Goal: Task Accomplishment & Management: Use online tool/utility

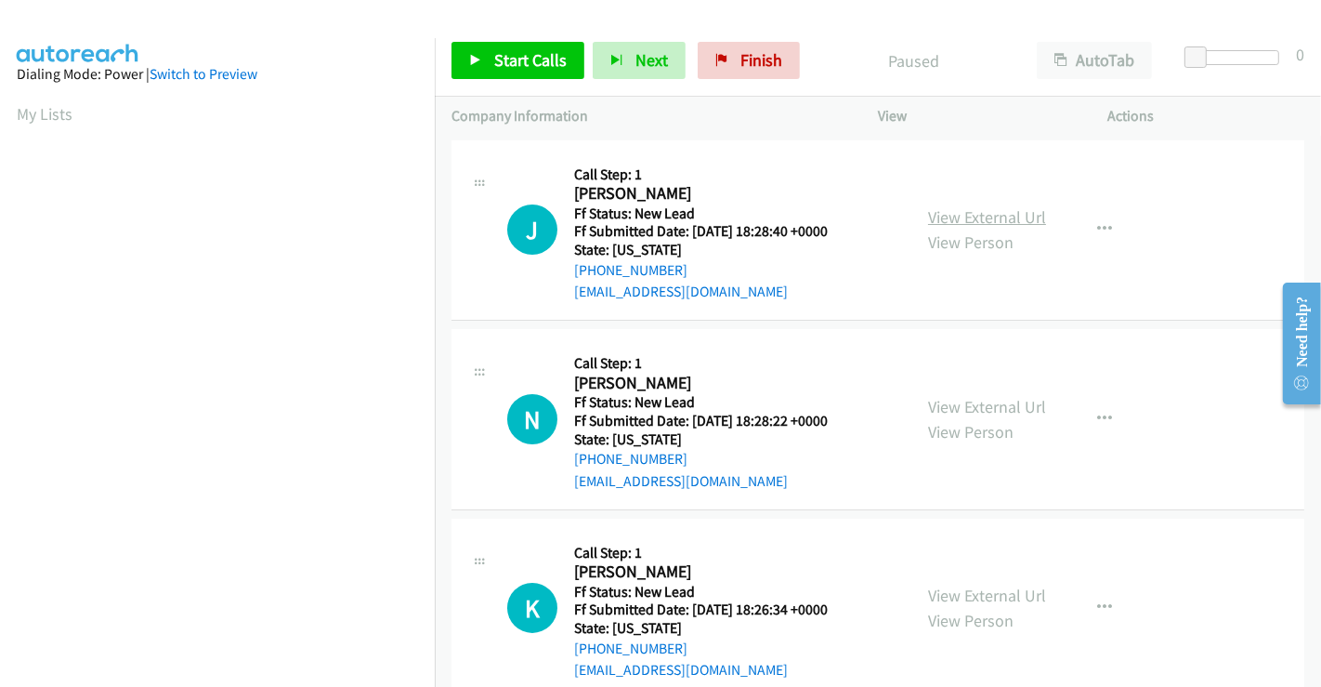
click at [958, 218] on link "View External Url" at bounding box center [987, 216] width 118 height 21
click at [976, 398] on link "View External Url" at bounding box center [987, 406] width 118 height 21
click at [985, 599] on link "View External Url" at bounding box center [987, 594] width 118 height 21
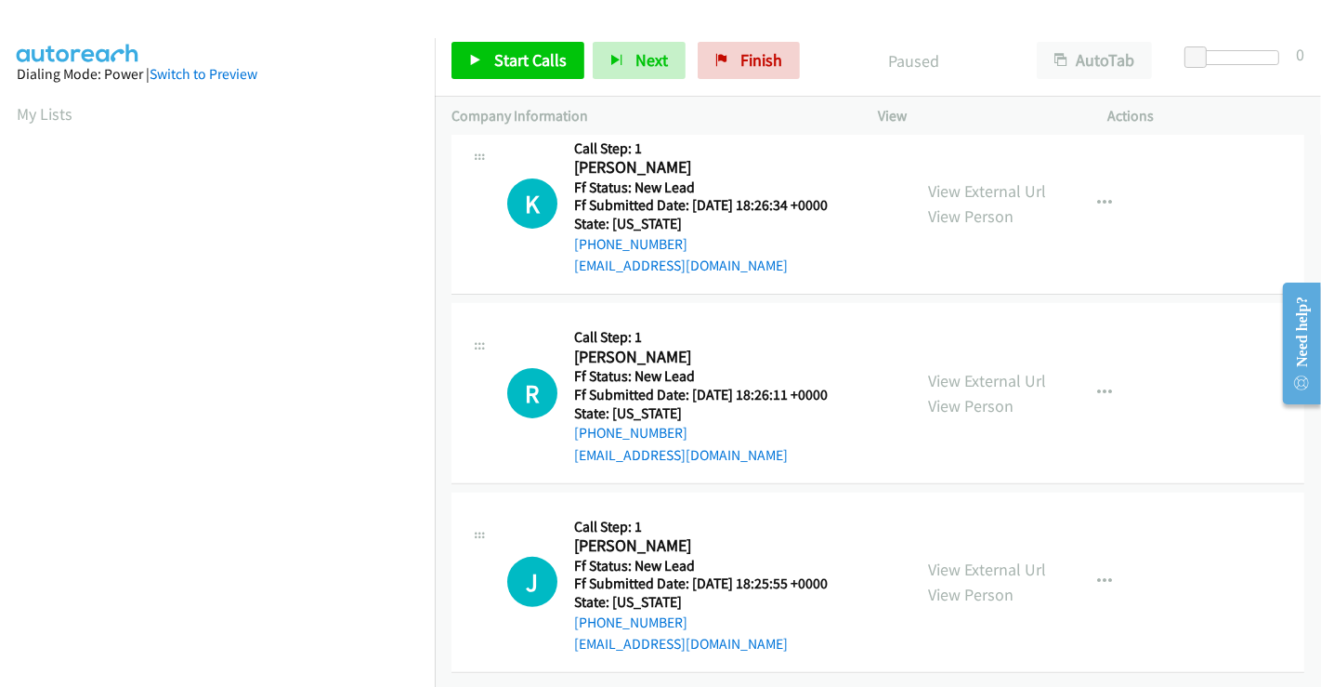
scroll to position [417, 0]
click at [963, 370] on link "View External Url" at bounding box center [987, 380] width 118 height 21
click at [971, 558] on link "View External Url" at bounding box center [987, 568] width 118 height 21
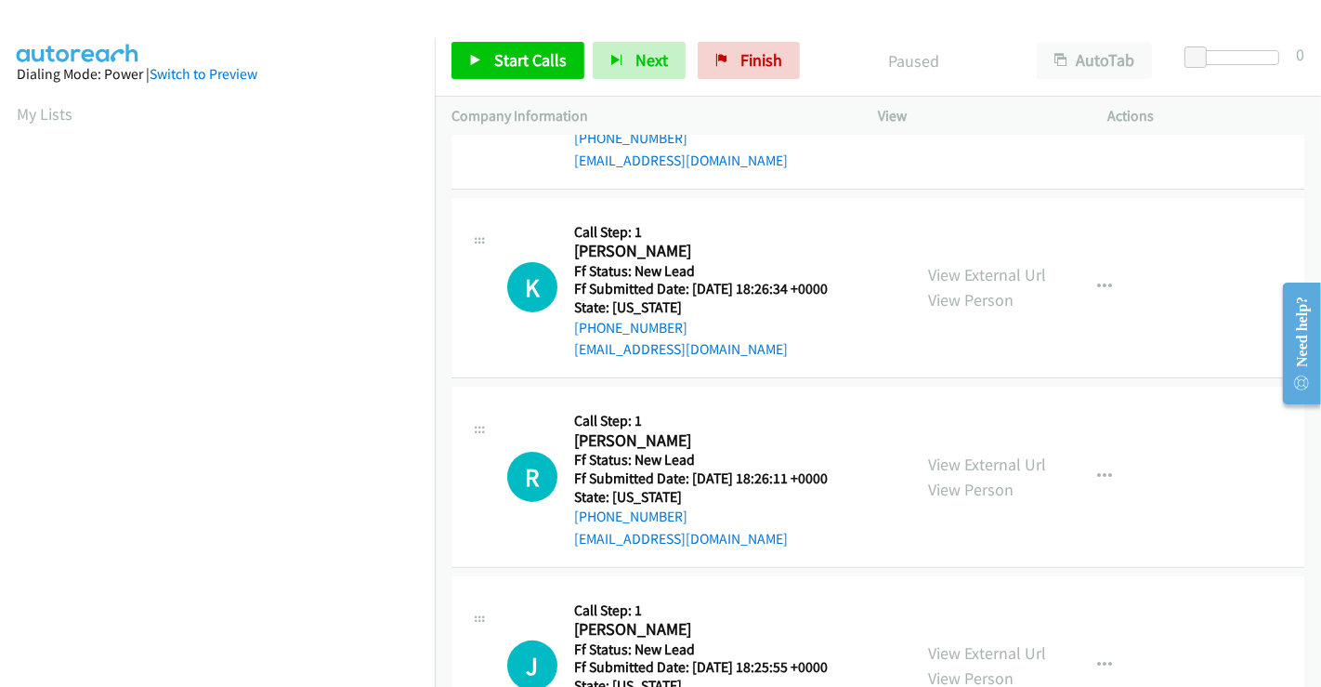
scroll to position [211, 0]
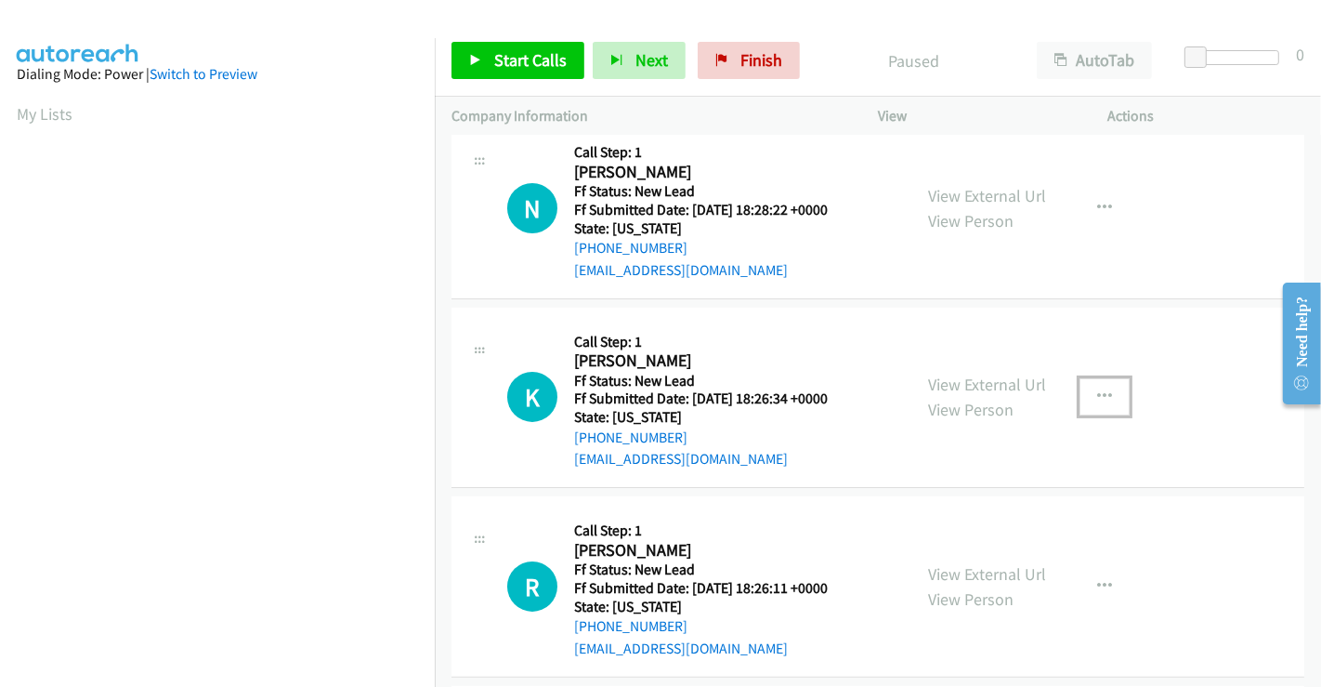
click at [1100, 389] on icon "button" at bounding box center [1104, 396] width 15 height 15
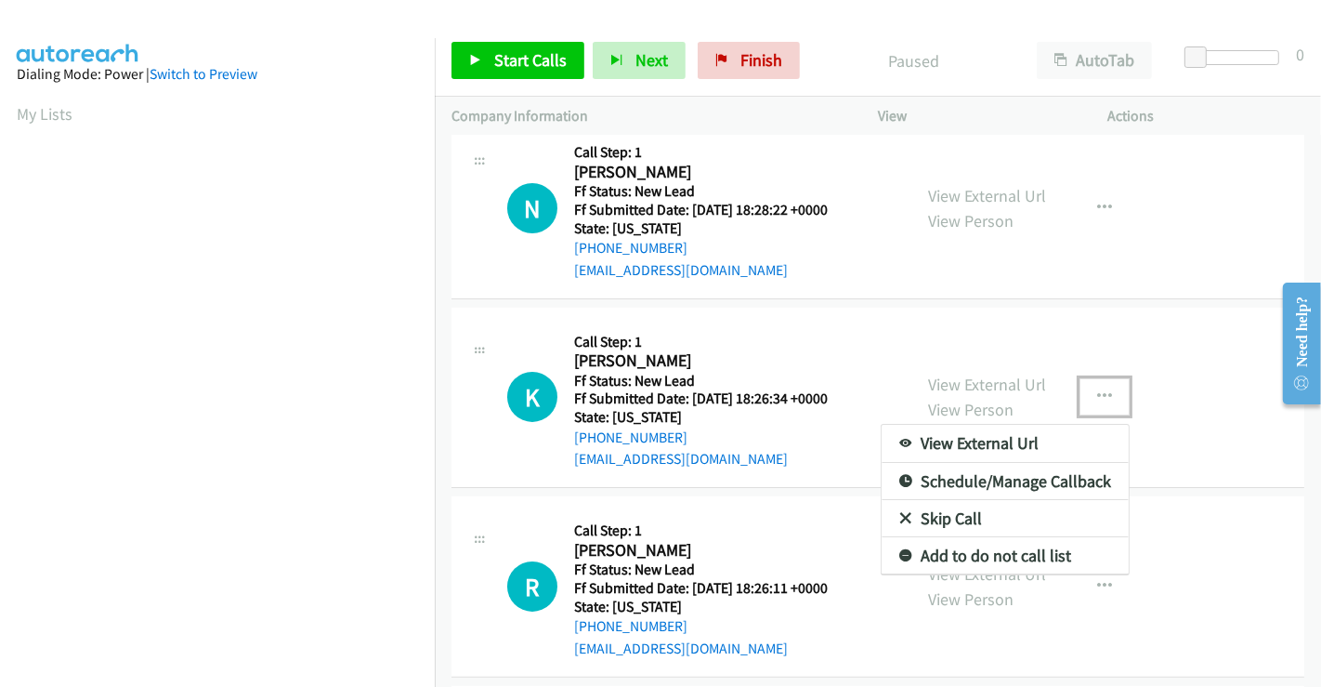
click at [972, 516] on link "Skip Call" at bounding box center [1005, 518] width 247 height 37
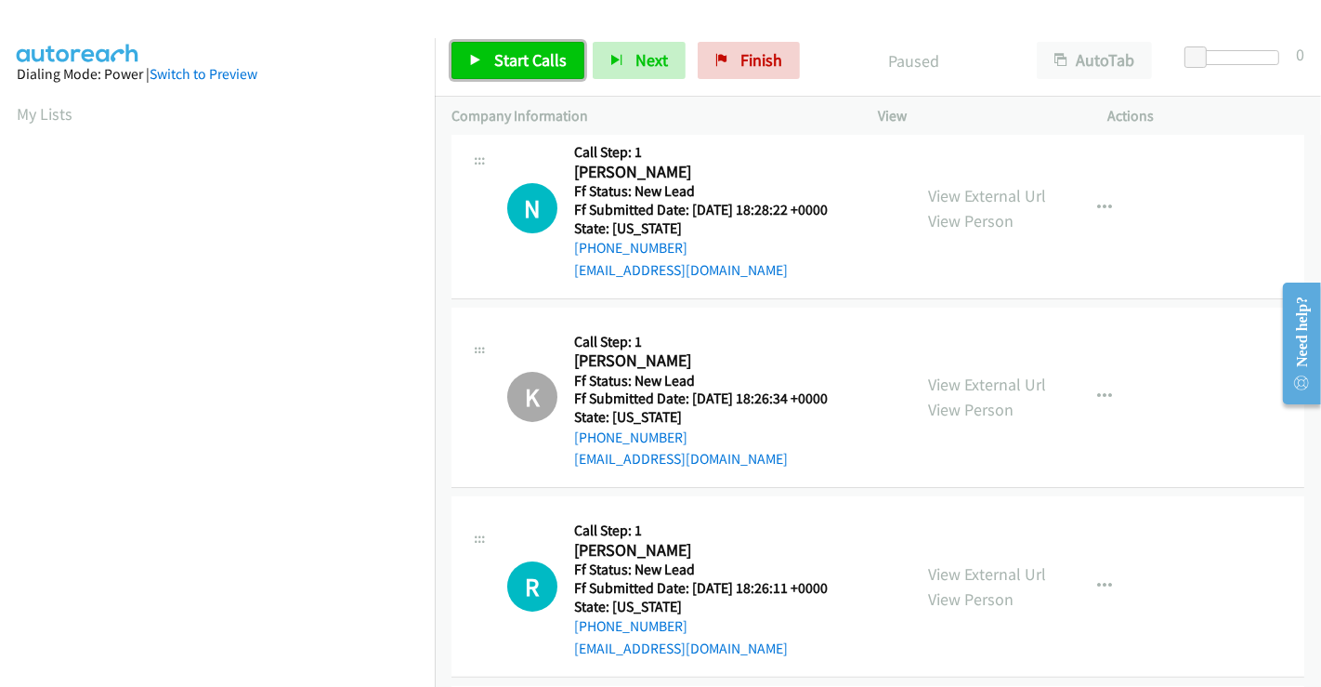
click at [539, 66] on span "Start Calls" at bounding box center [530, 59] width 72 height 21
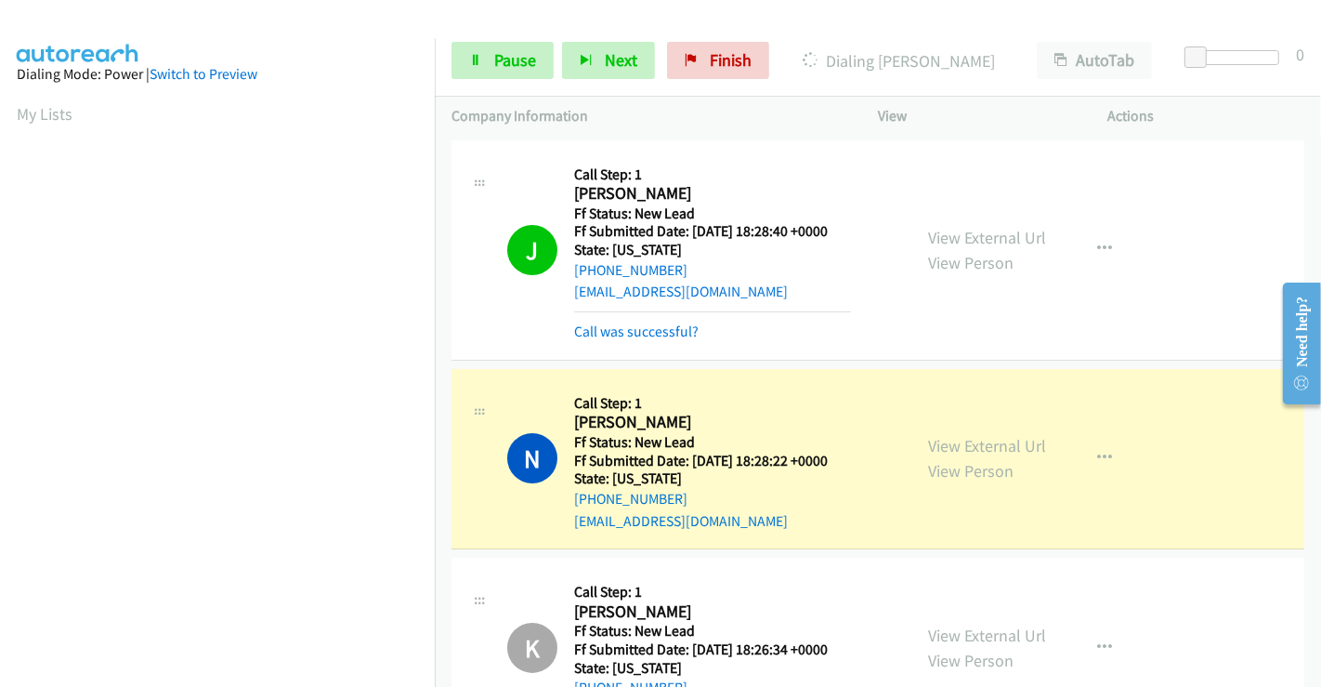
scroll to position [358, 0]
click at [498, 62] on span "Pause" at bounding box center [515, 59] width 42 height 21
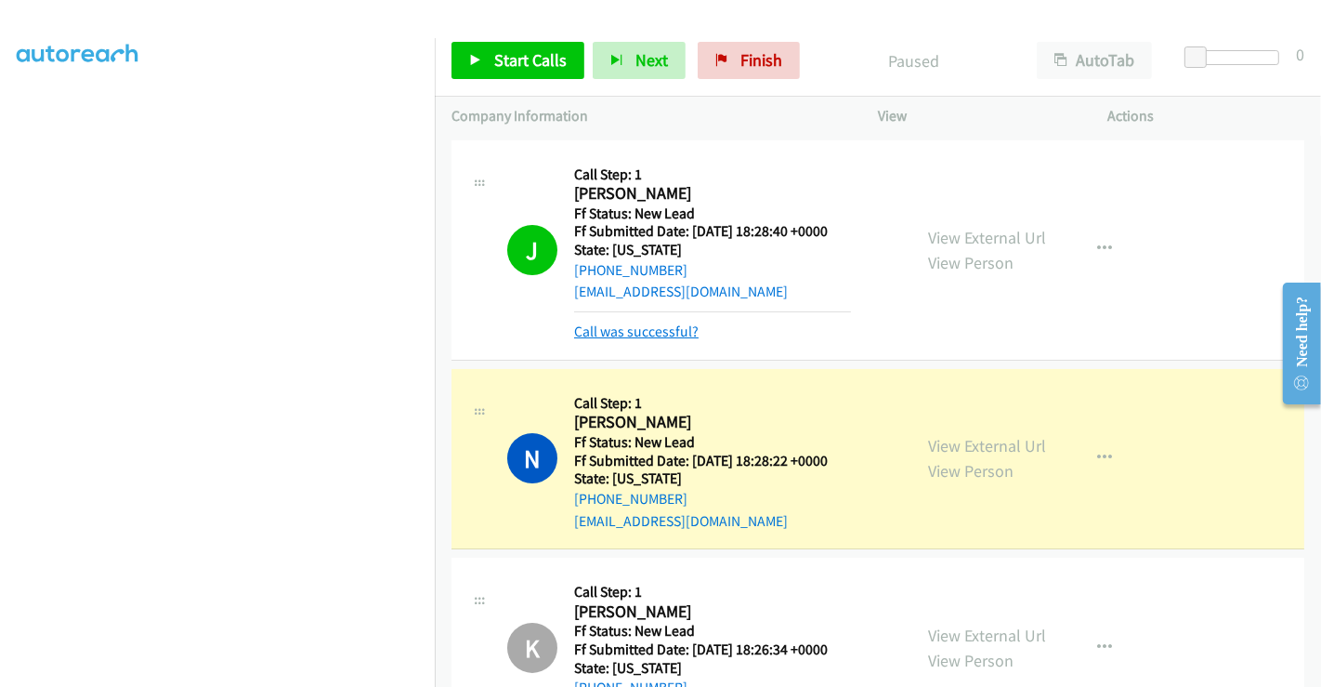
click at [662, 333] on link "Call was successful?" at bounding box center [636, 331] width 124 height 18
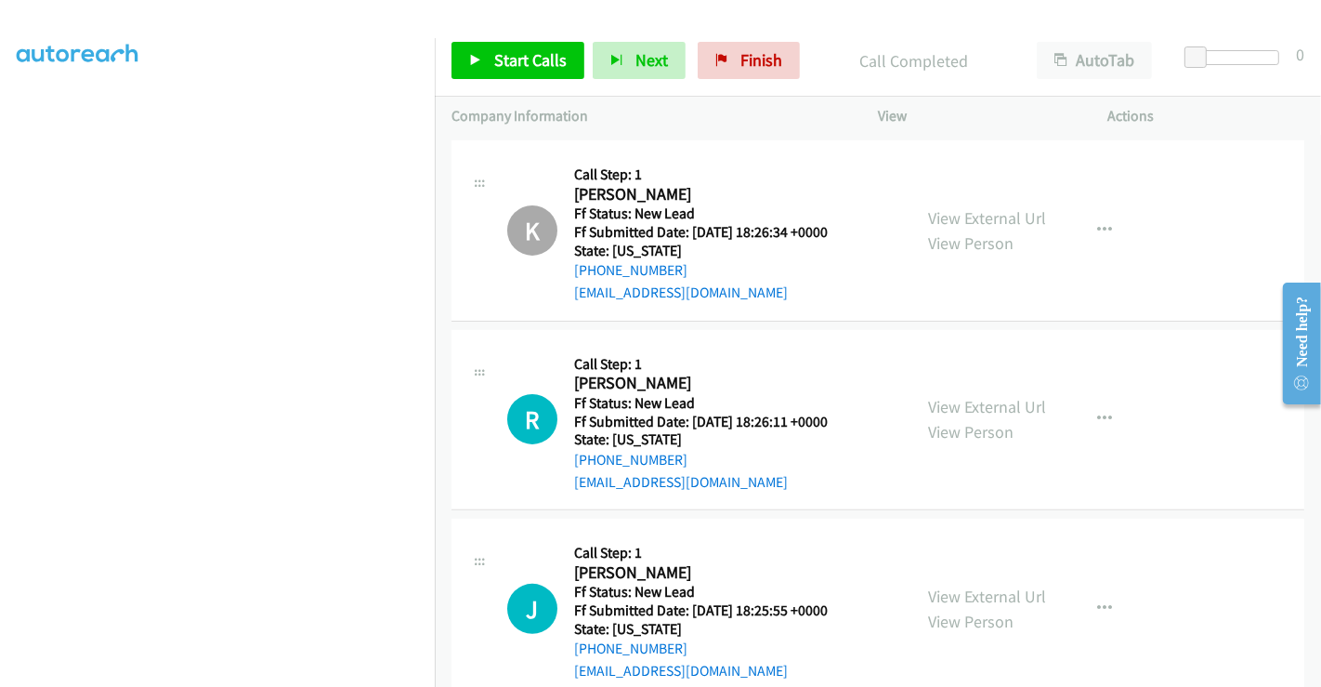
scroll to position [456, 0]
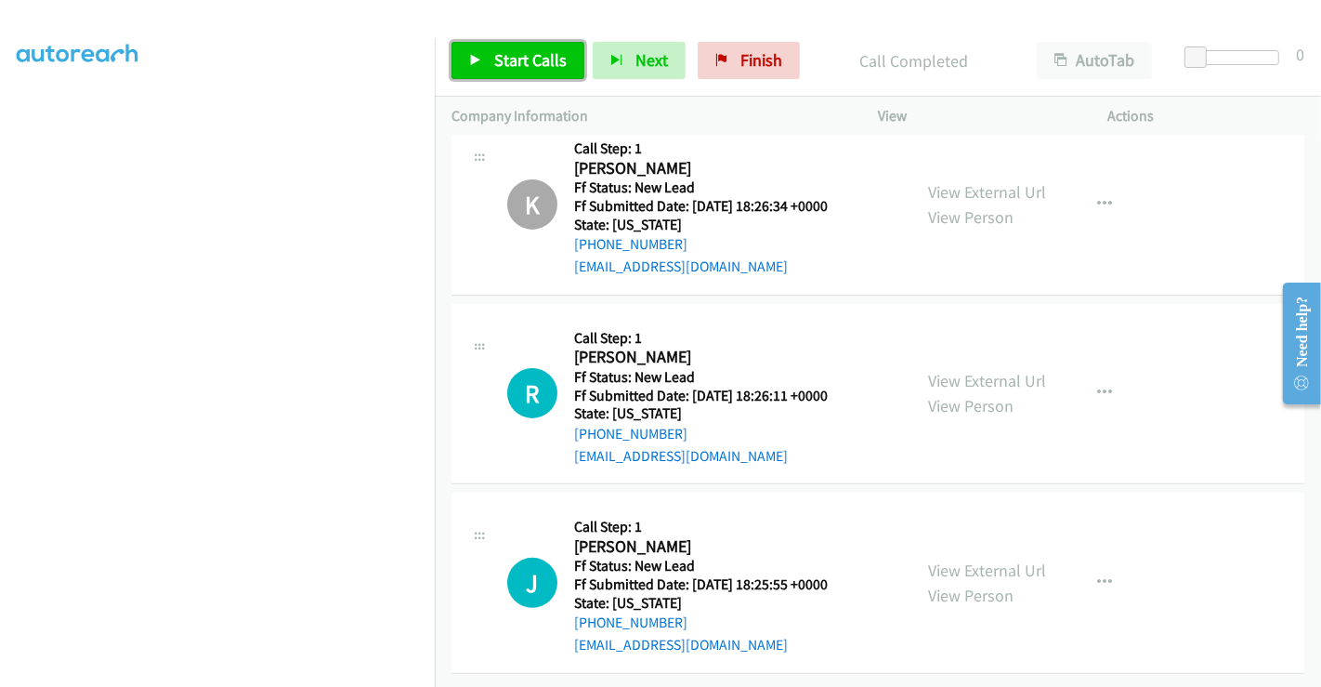
click at [520, 57] on span "Start Calls" at bounding box center [530, 59] width 72 height 21
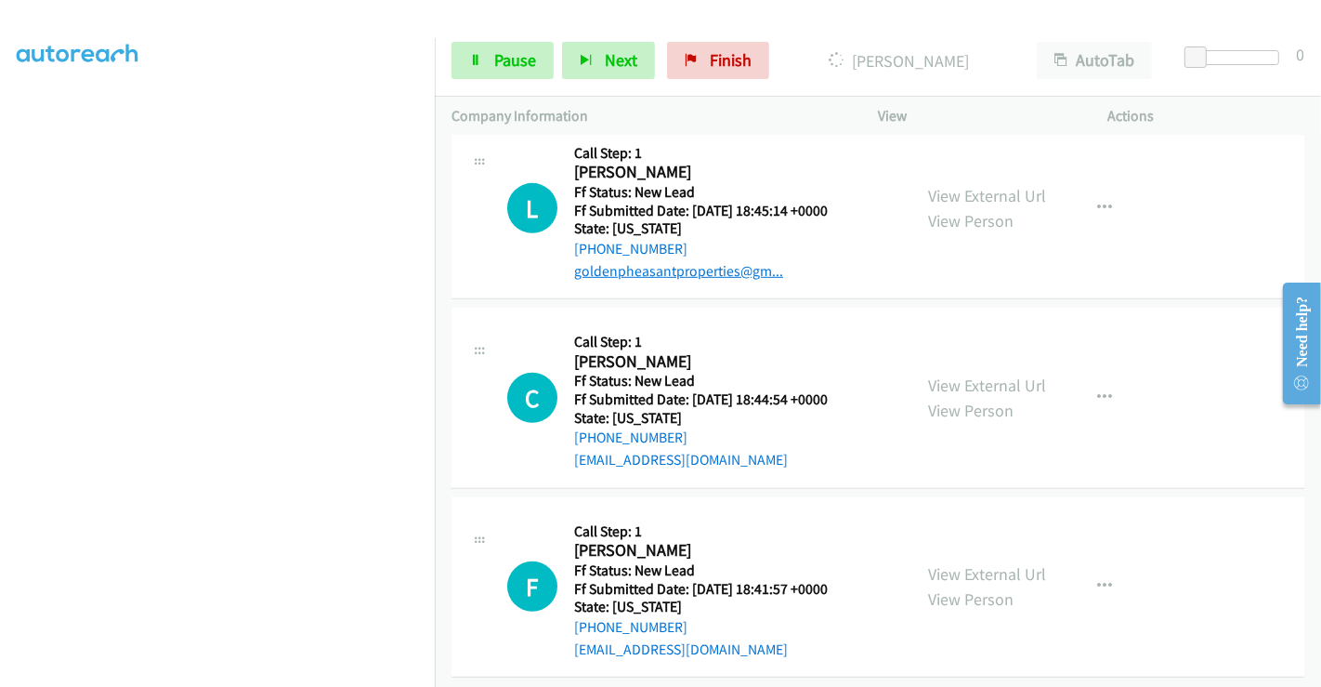
scroll to position [1023, 0]
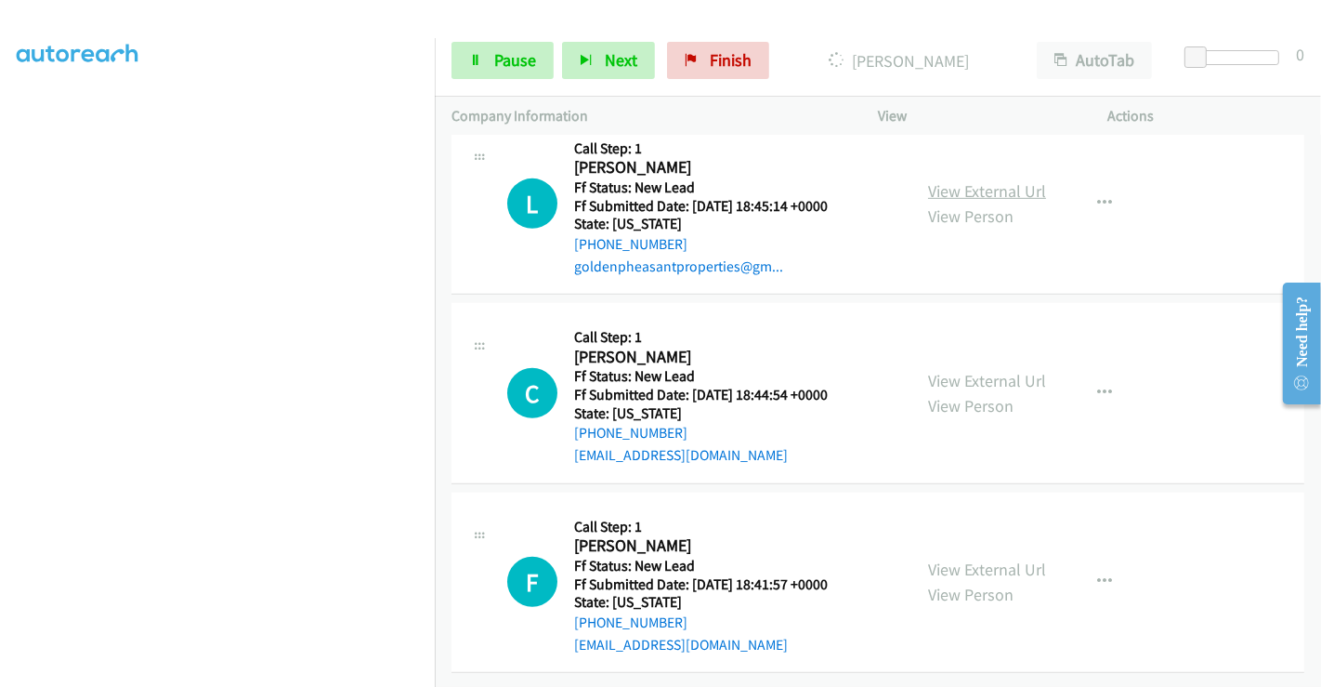
click at [965, 180] on link "View External Url" at bounding box center [987, 190] width 118 height 21
click at [970, 370] on link "View External Url" at bounding box center [987, 380] width 118 height 21
click at [974, 558] on link "View External Url" at bounding box center [987, 568] width 118 height 21
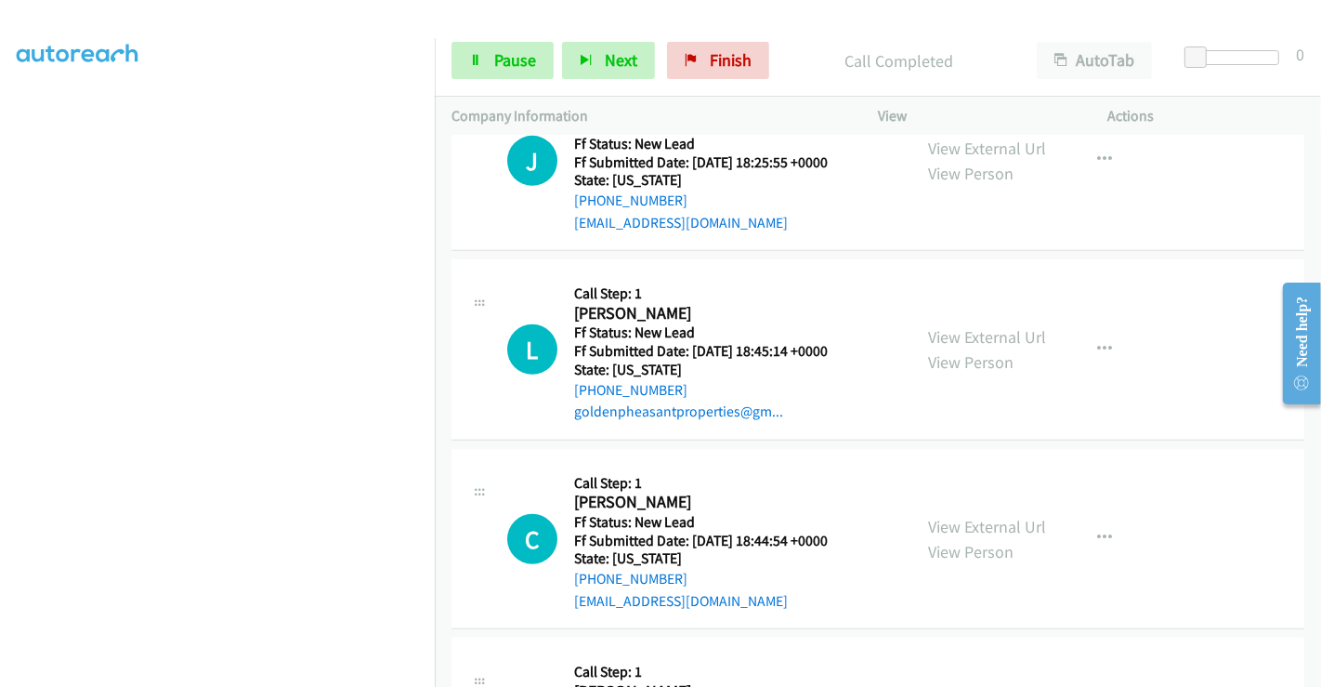
scroll to position [753, 0]
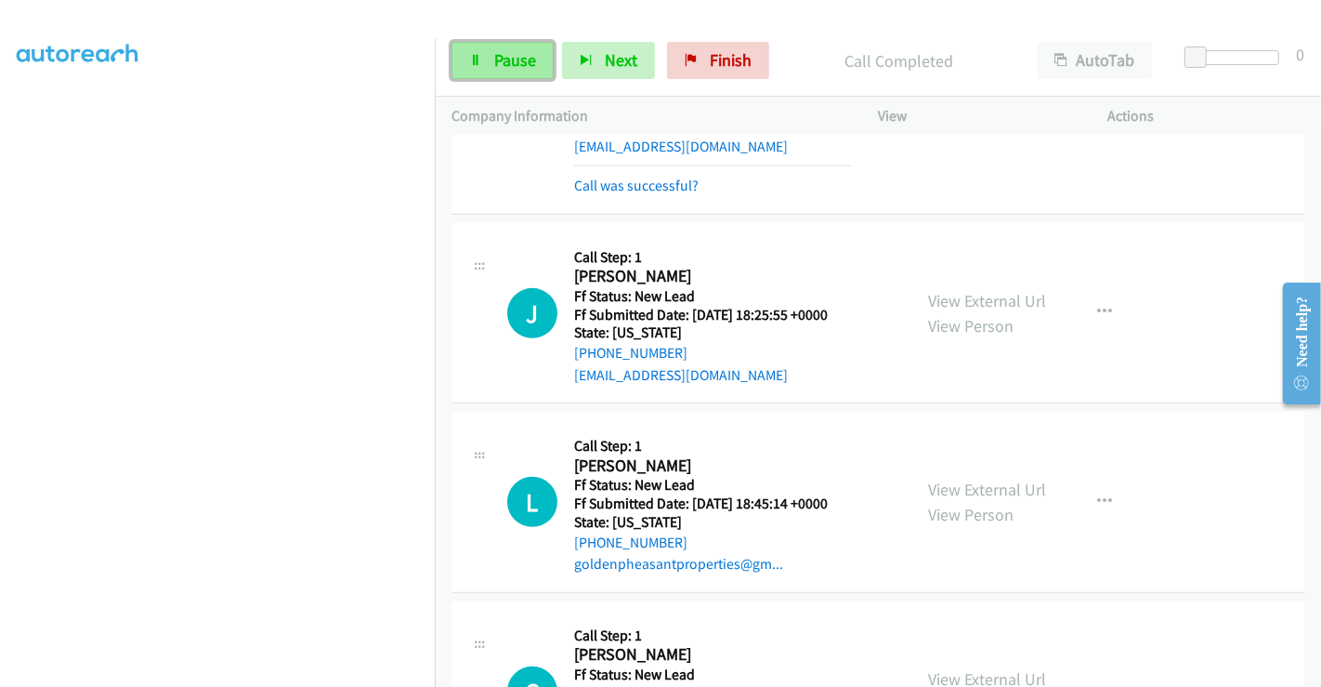
click at [508, 68] on span "Pause" at bounding box center [515, 59] width 42 height 21
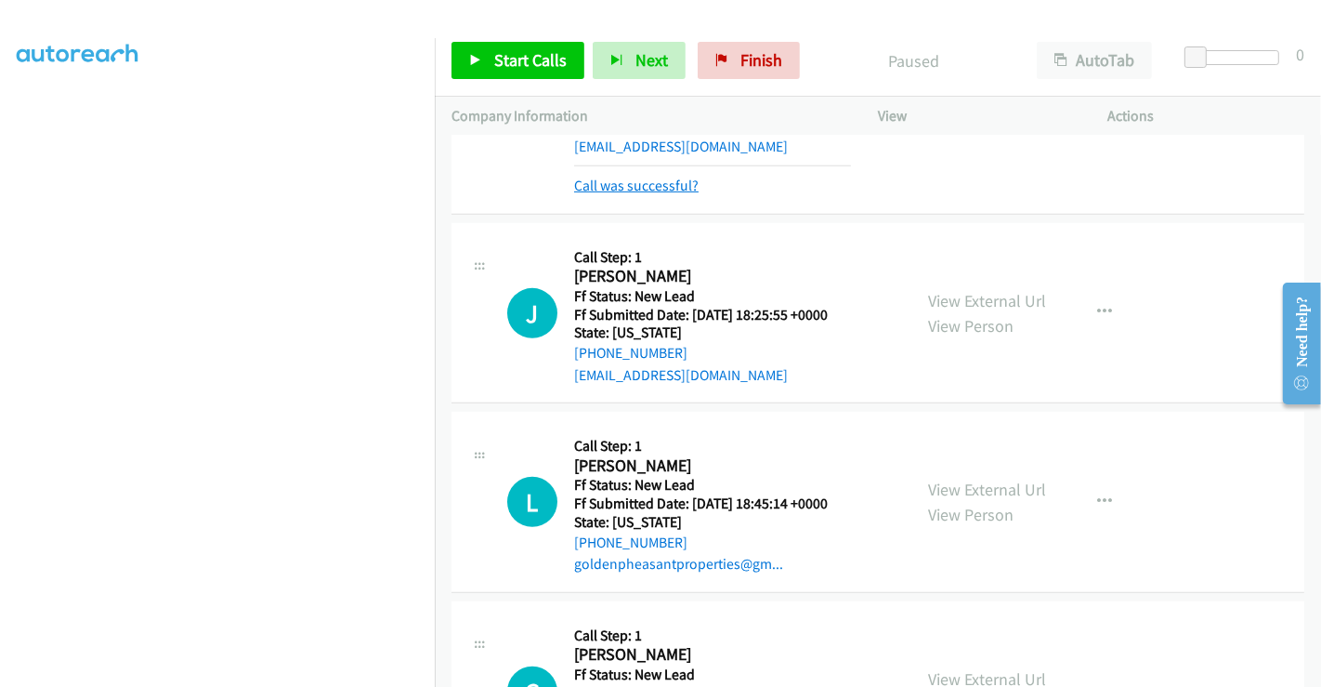
click at [625, 177] on link "Call was successful?" at bounding box center [636, 186] width 124 height 18
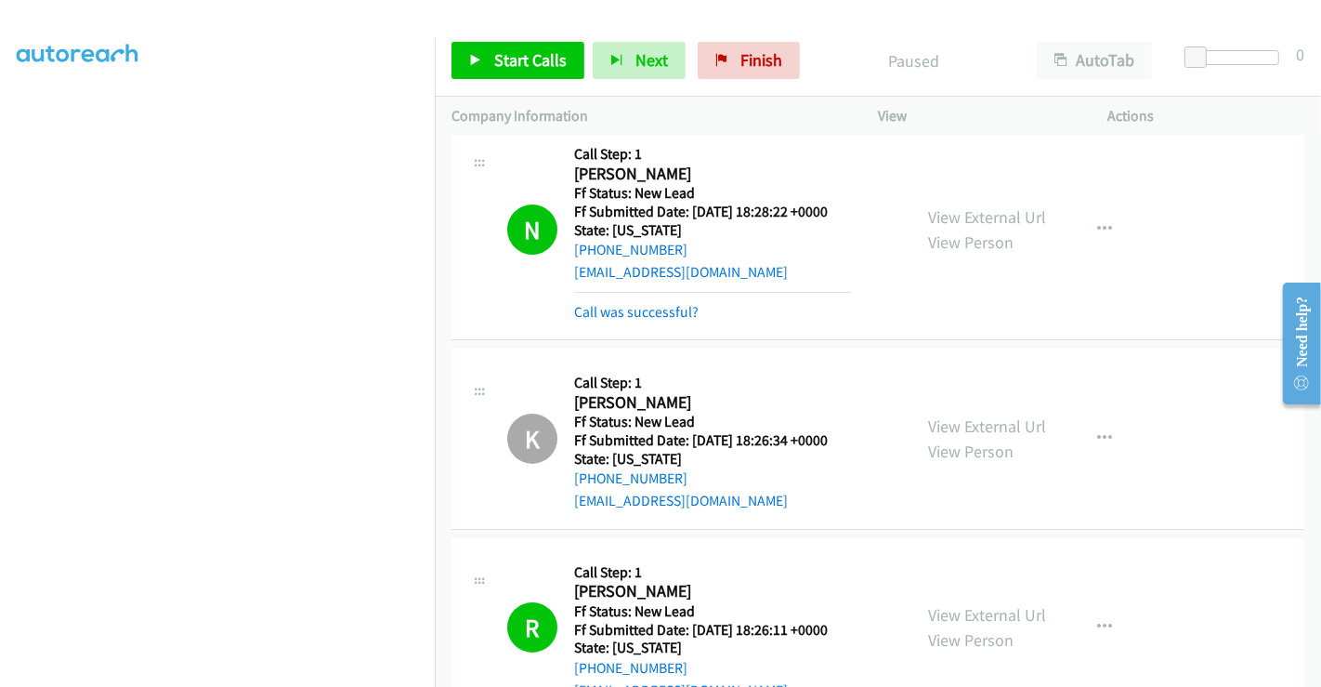
scroll to position [133, 0]
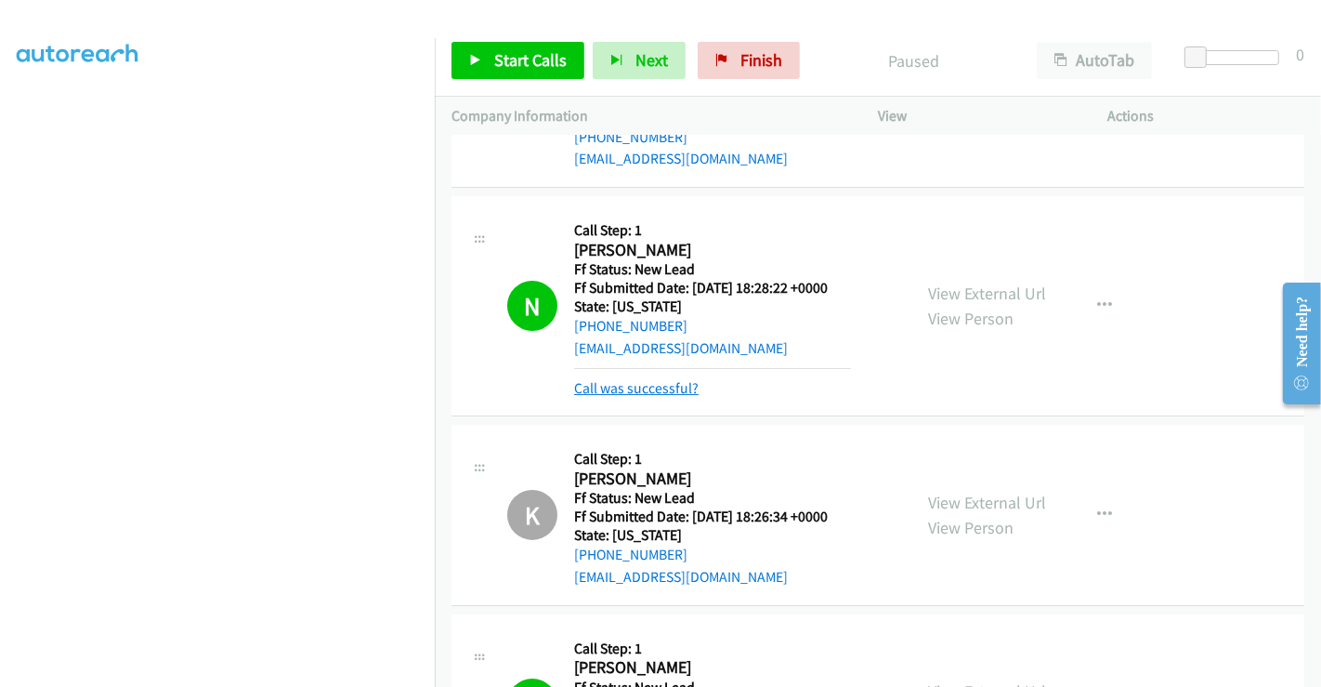
click at [638, 385] on link "Call was successful?" at bounding box center [636, 388] width 124 height 18
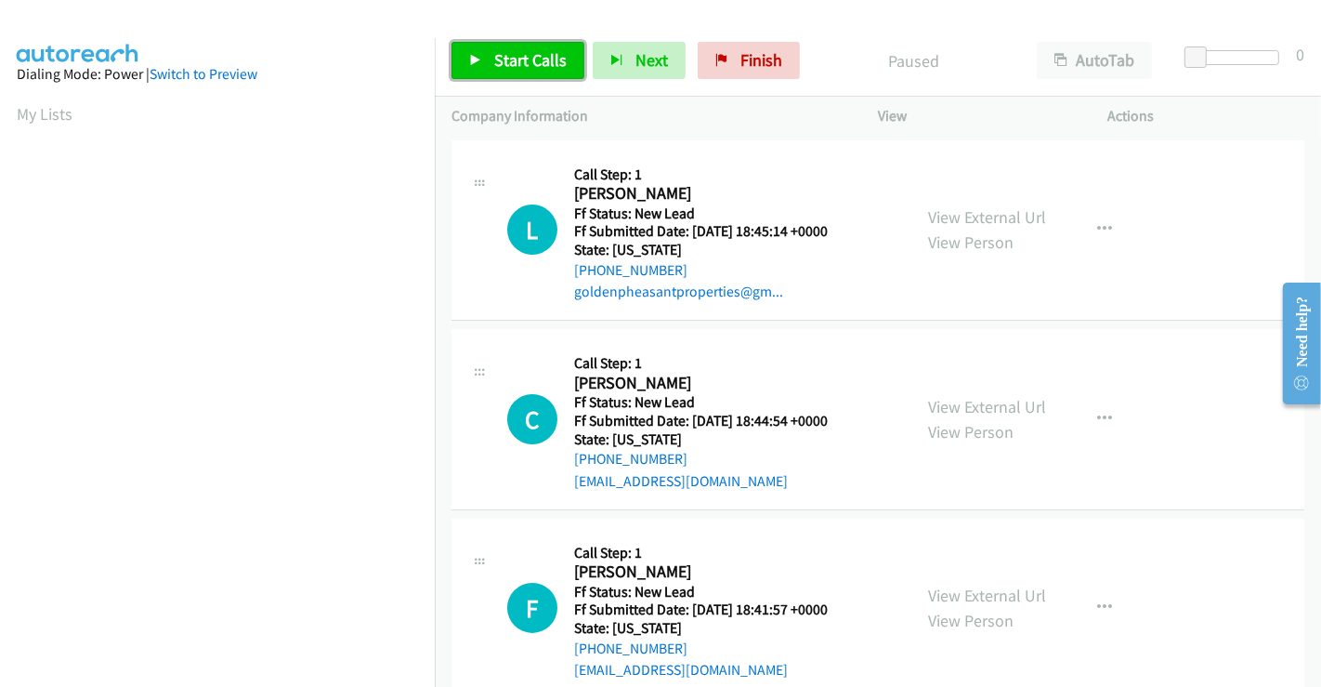
click at [515, 57] on span "Start Calls" at bounding box center [530, 59] width 72 height 21
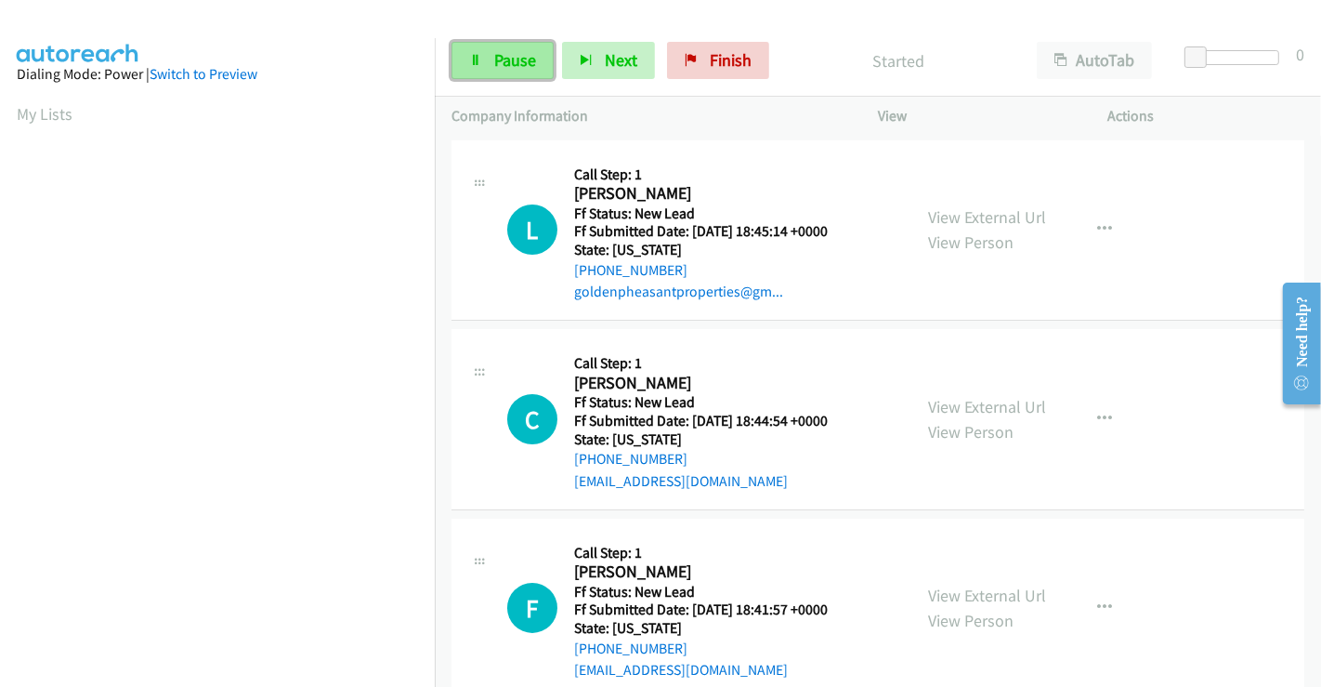
click at [509, 59] on span "Pause" at bounding box center [515, 59] width 42 height 21
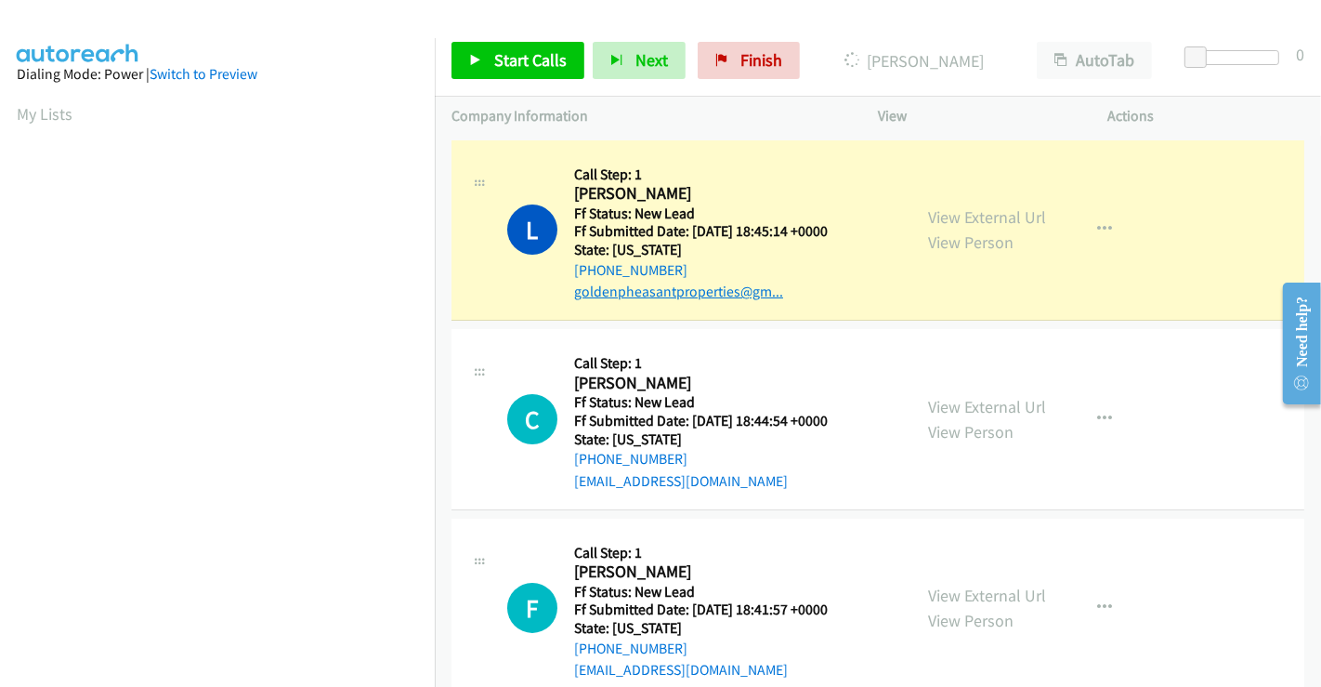
scroll to position [358, 0]
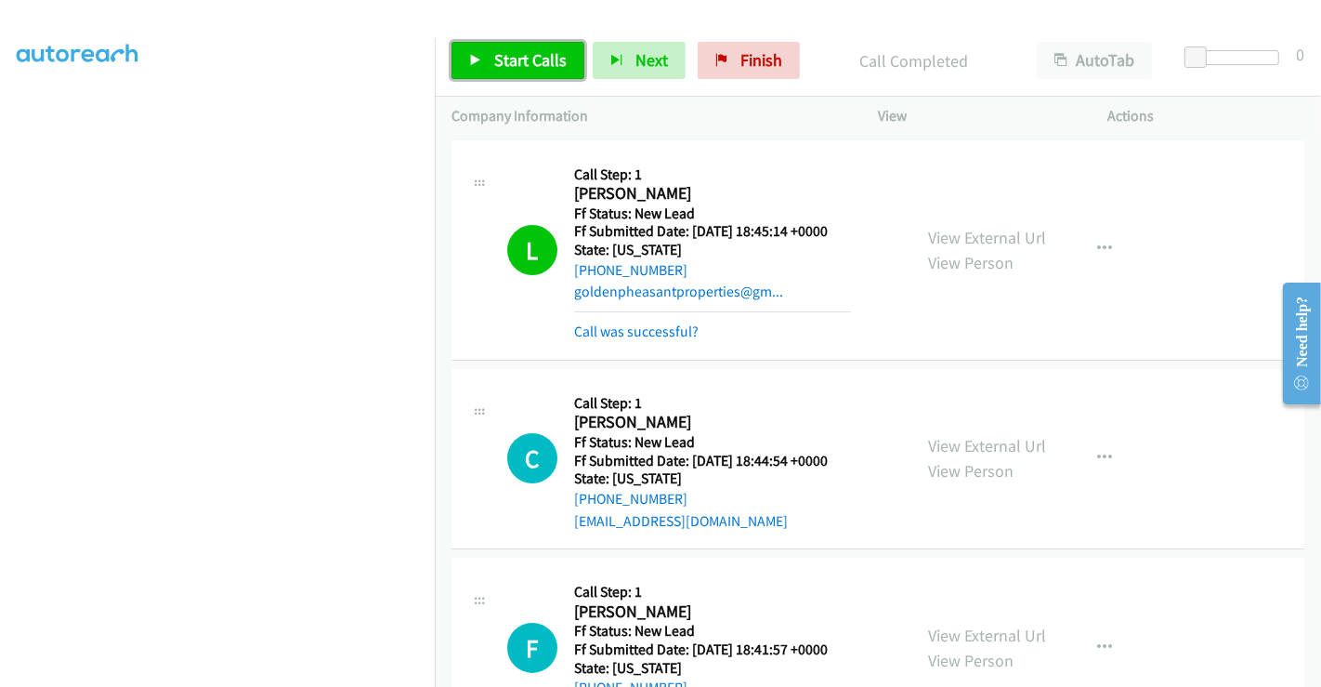
click at [528, 52] on span "Start Calls" at bounding box center [530, 59] width 72 height 21
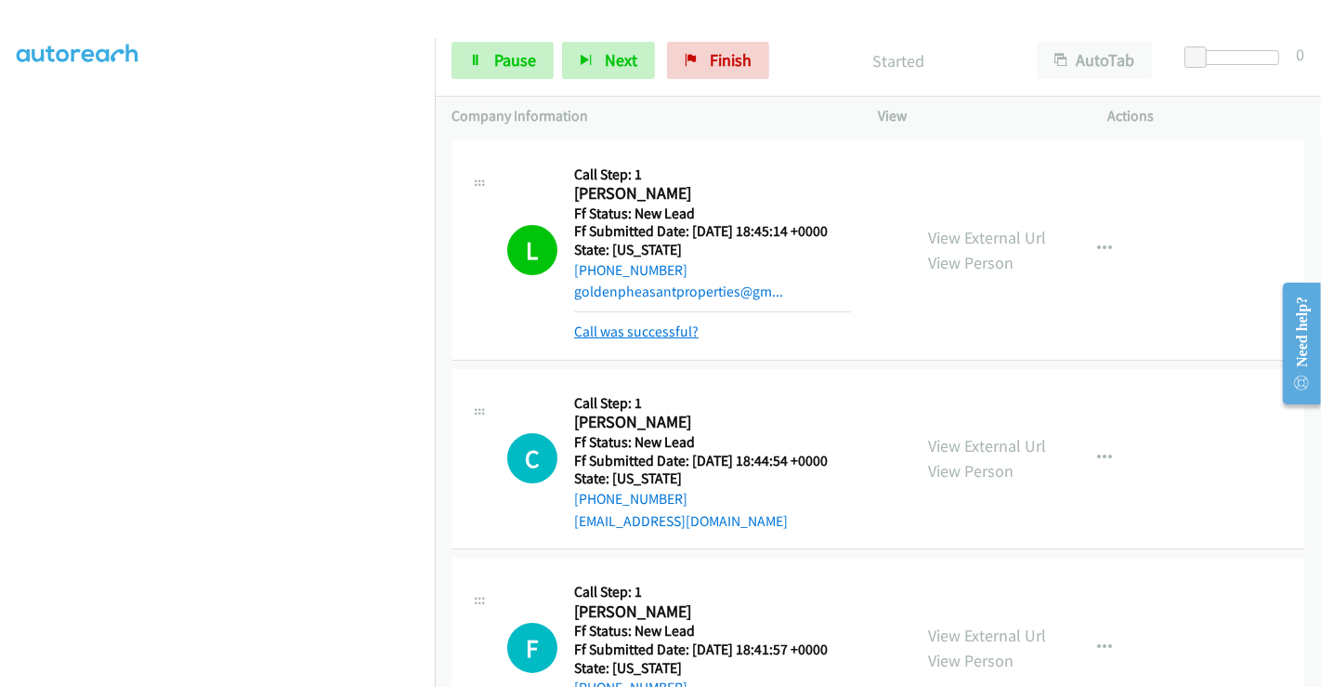
click at [662, 326] on link "Call was successful?" at bounding box center [636, 331] width 124 height 18
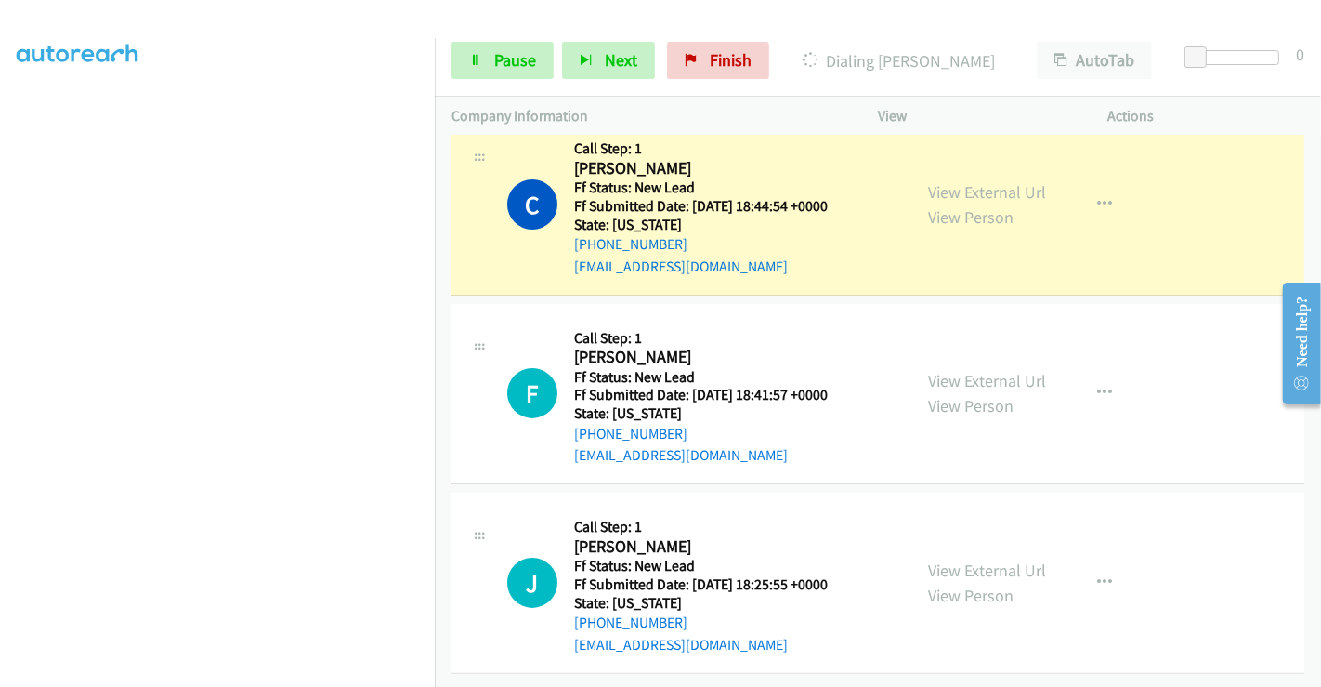
scroll to position [229, 0]
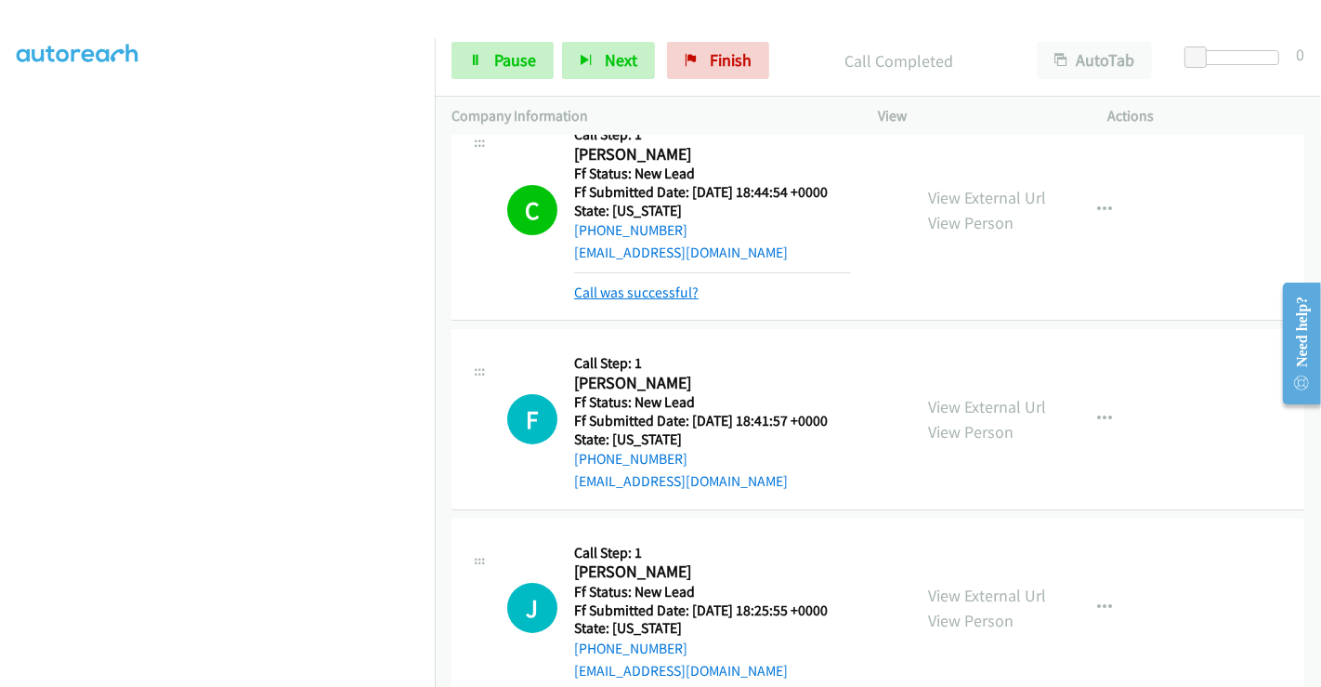
click at [662, 290] on link "Call was successful?" at bounding box center [636, 292] width 124 height 18
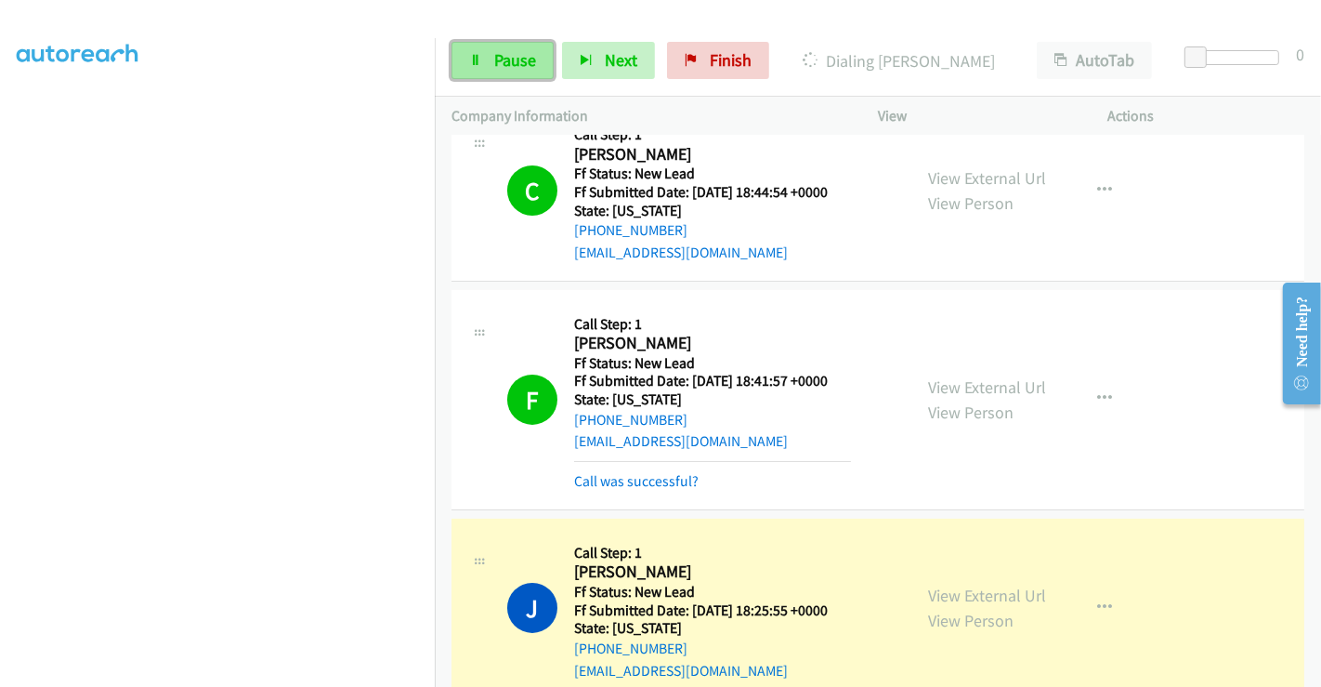
click at [491, 57] on link "Pause" at bounding box center [503, 60] width 102 height 37
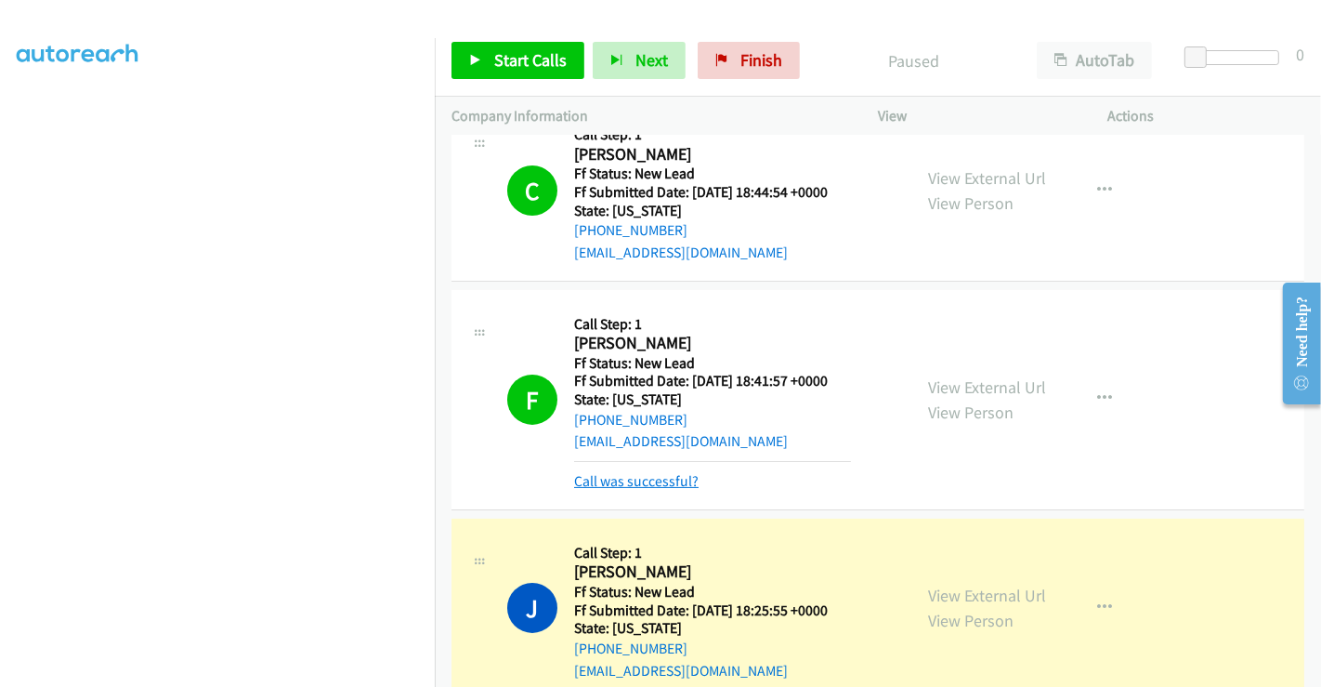
click at [619, 486] on link "Call was successful?" at bounding box center [636, 481] width 124 height 18
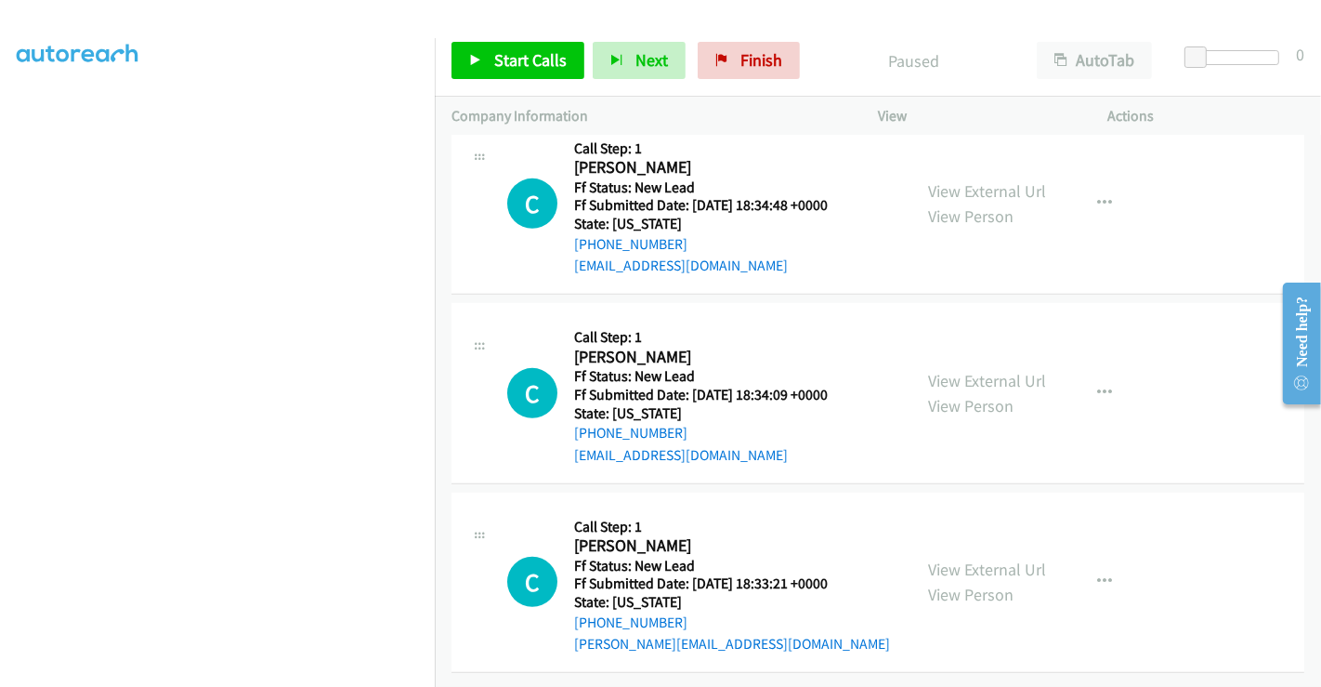
scroll to position [382, 0]
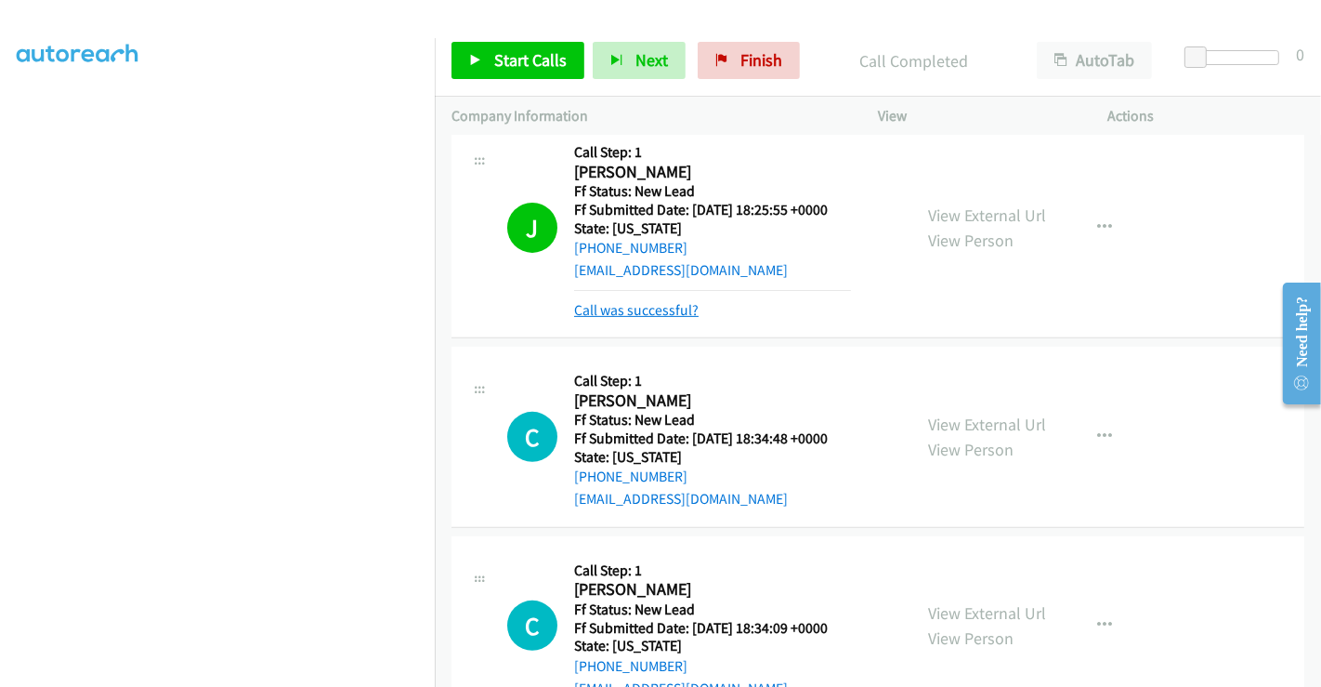
click at [663, 303] on link "Call was successful?" at bounding box center [636, 310] width 124 height 18
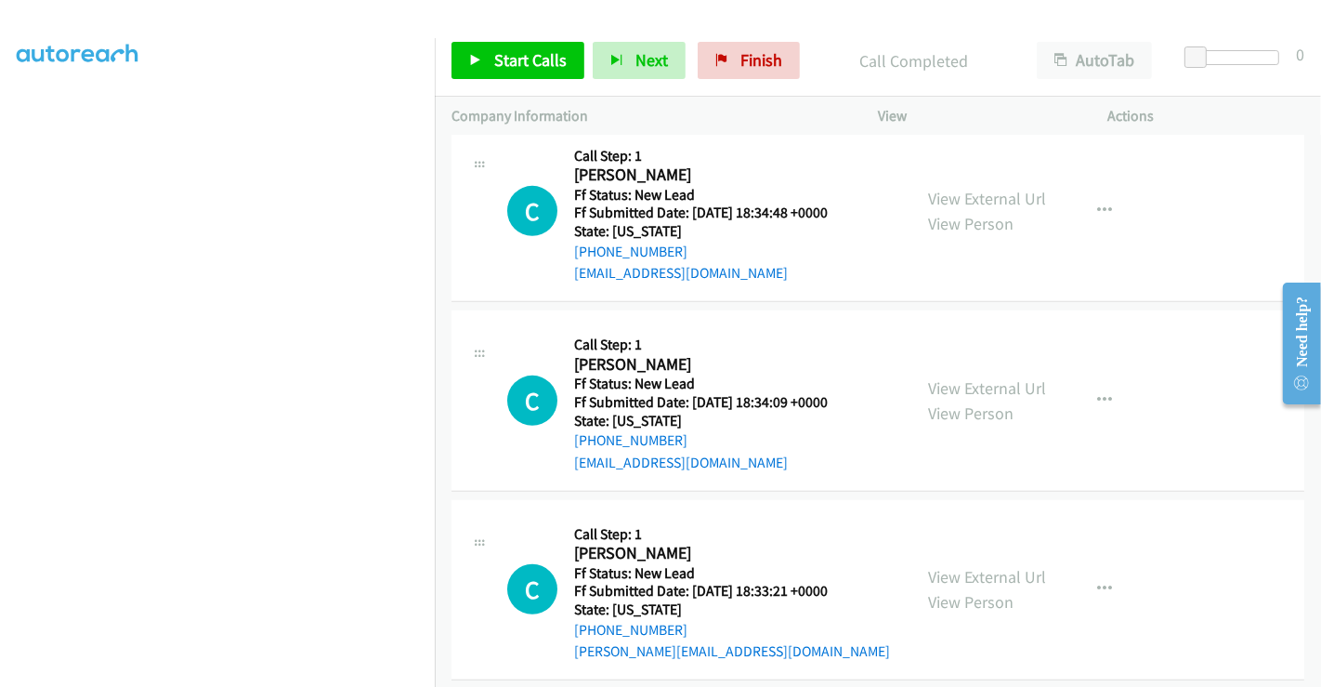
scroll to position [795, 0]
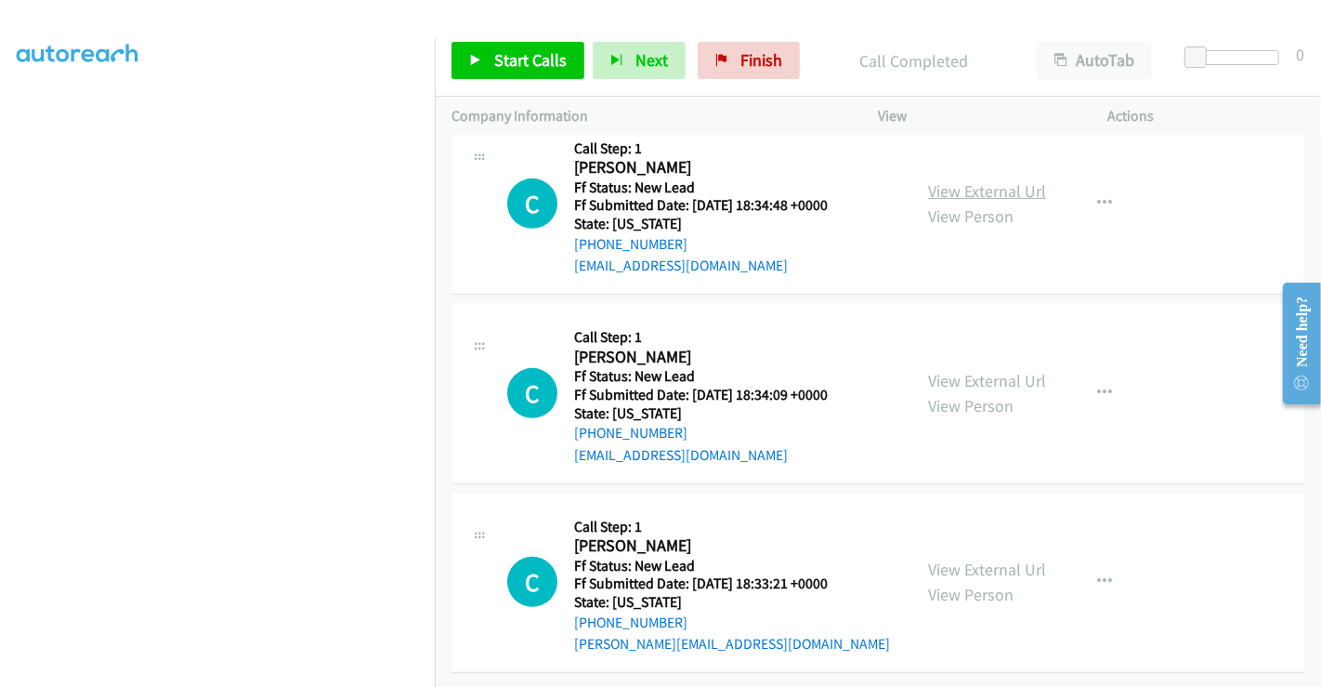
click at [998, 180] on link "View External Url" at bounding box center [987, 190] width 118 height 21
click at [991, 370] on link "View External Url" at bounding box center [987, 380] width 118 height 21
click at [965, 564] on link "View External Url" at bounding box center [987, 568] width 118 height 21
click at [500, 62] on span "Start Calls" at bounding box center [530, 59] width 72 height 21
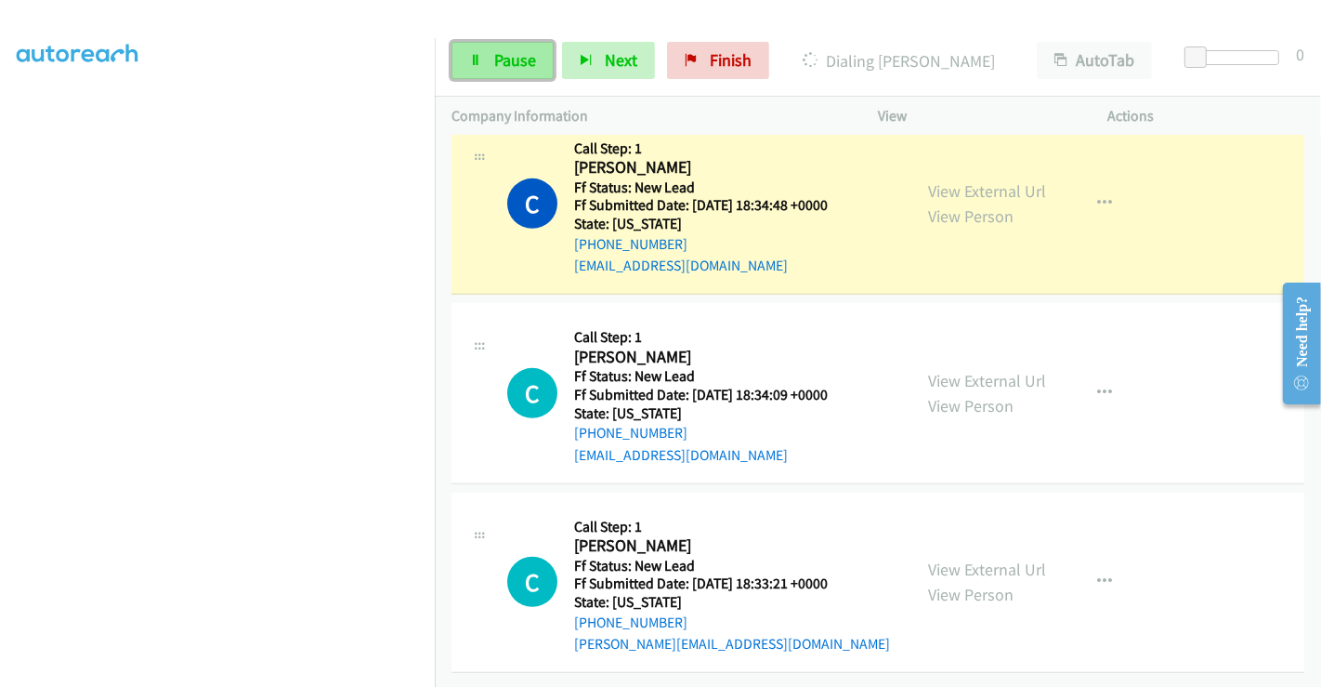
click at [498, 60] on span "Pause" at bounding box center [515, 59] width 42 height 21
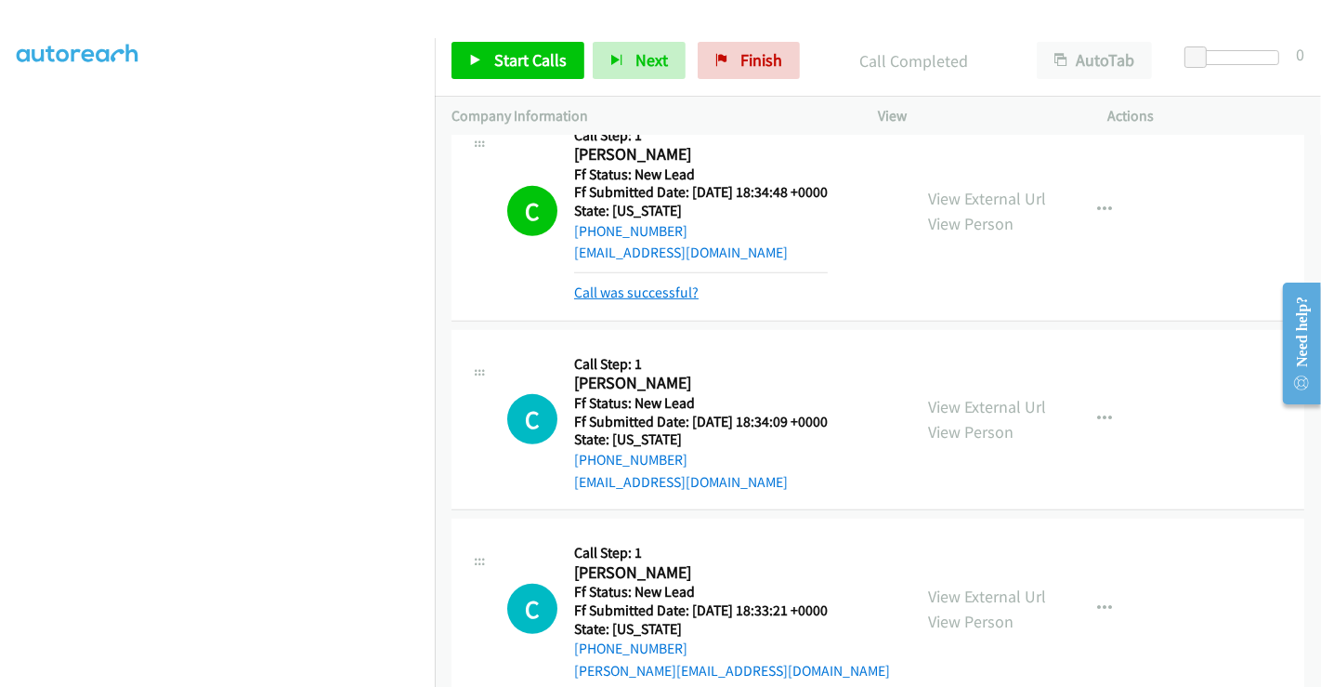
click at [668, 285] on link "Call was successful?" at bounding box center [636, 292] width 124 height 18
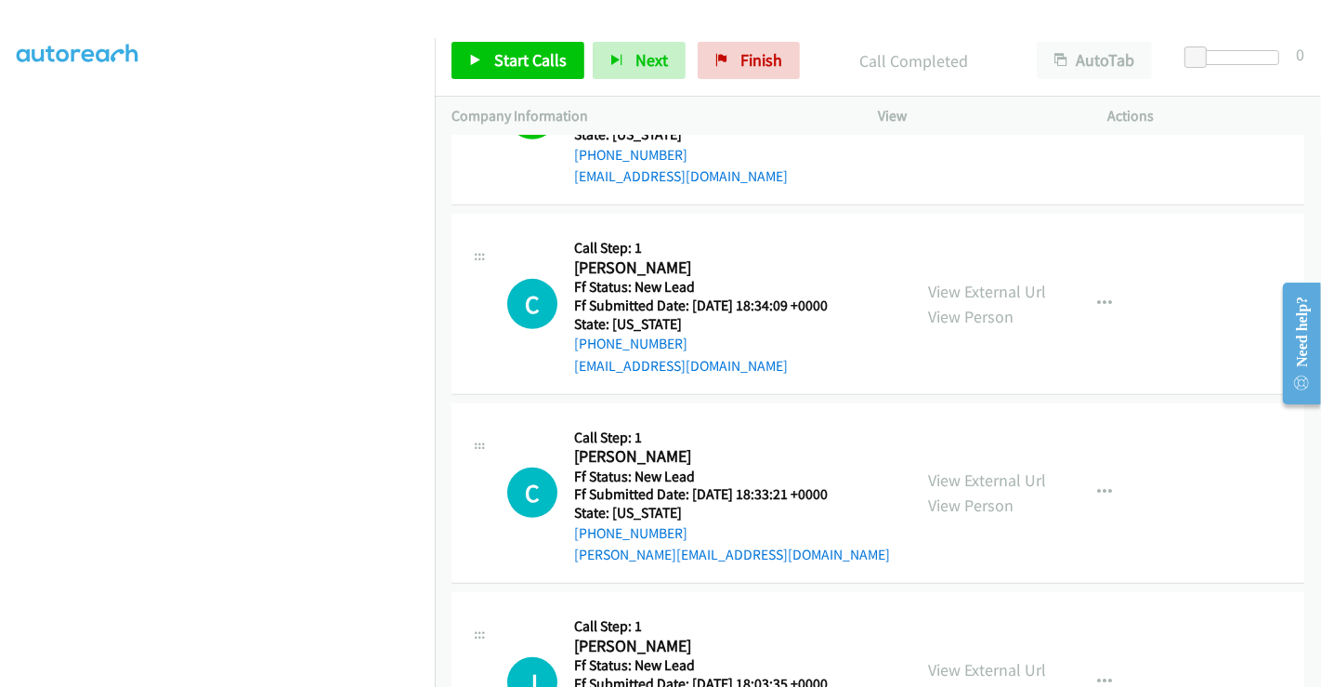
scroll to position [898, 0]
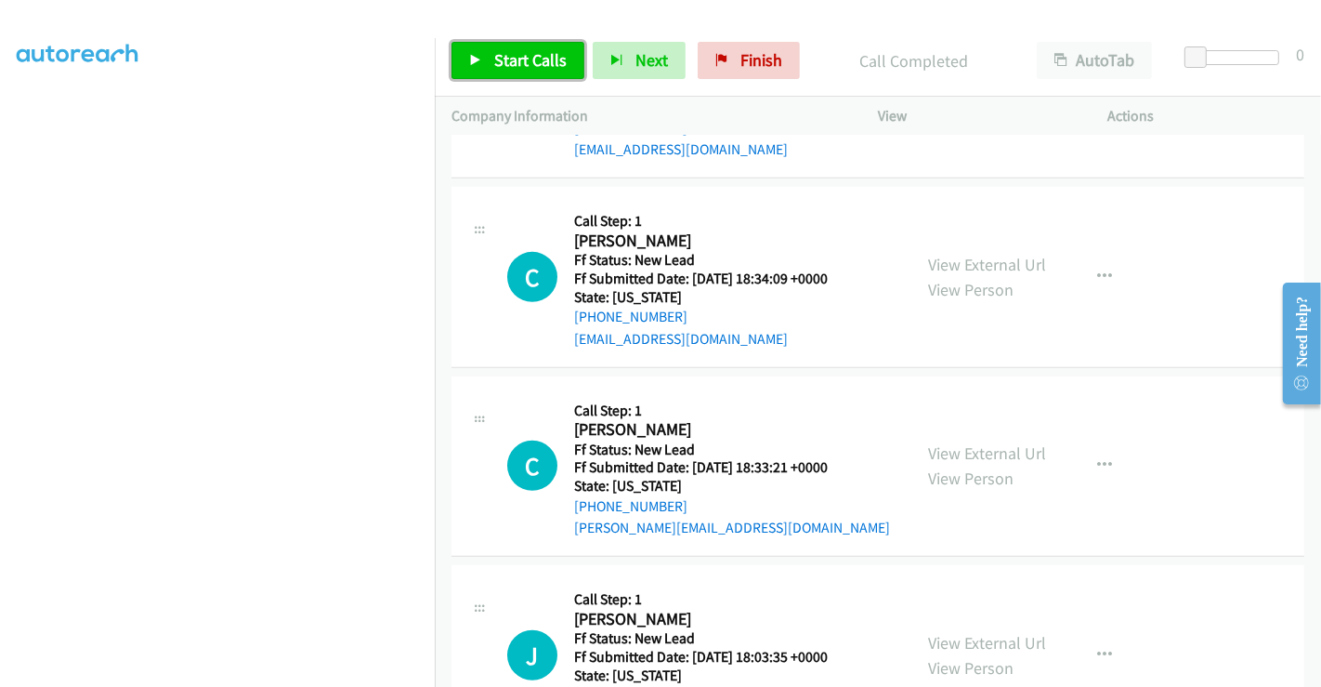
click at [535, 51] on span "Start Calls" at bounding box center [530, 59] width 72 height 21
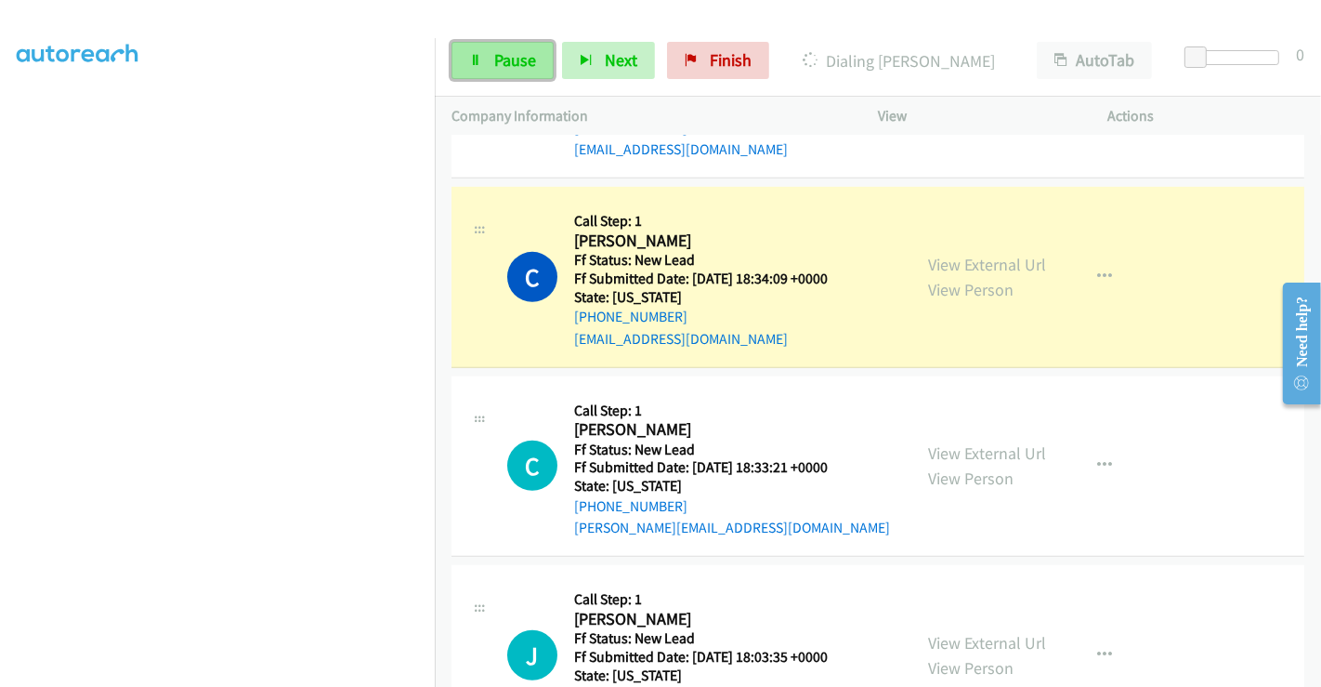
click at [534, 54] on span "Pause" at bounding box center [515, 59] width 42 height 21
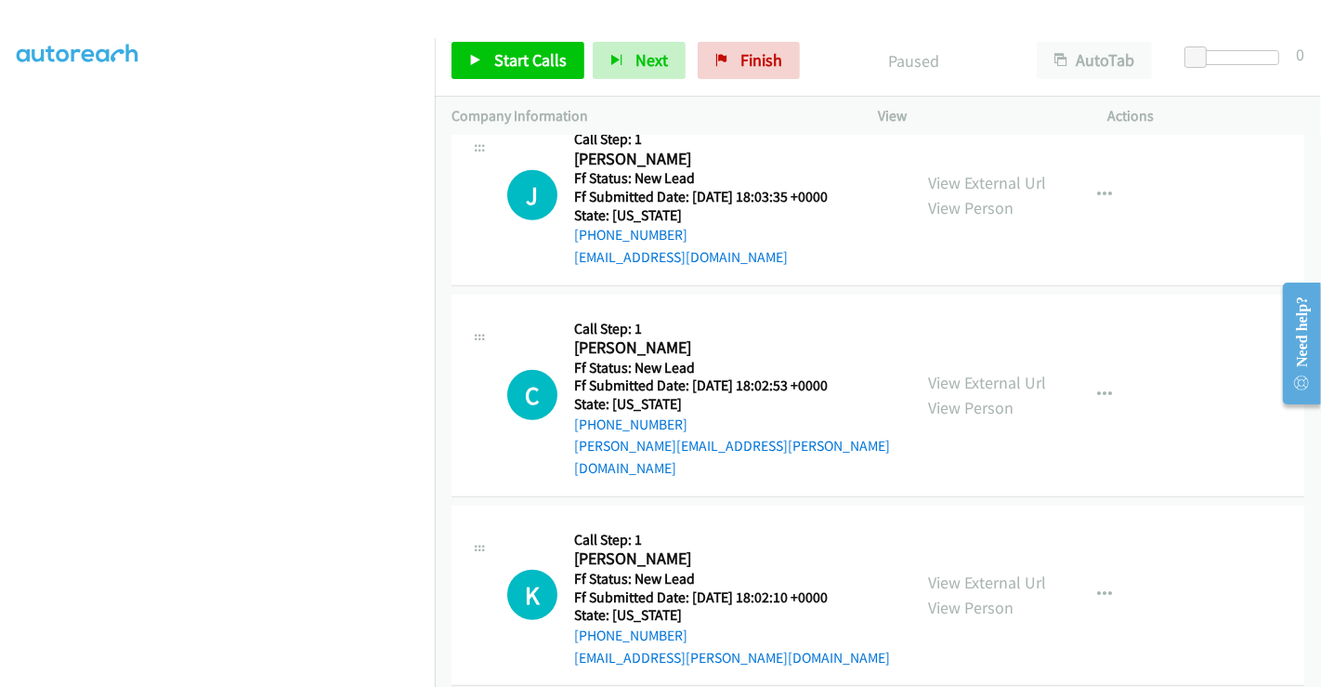
scroll to position [1361, 0]
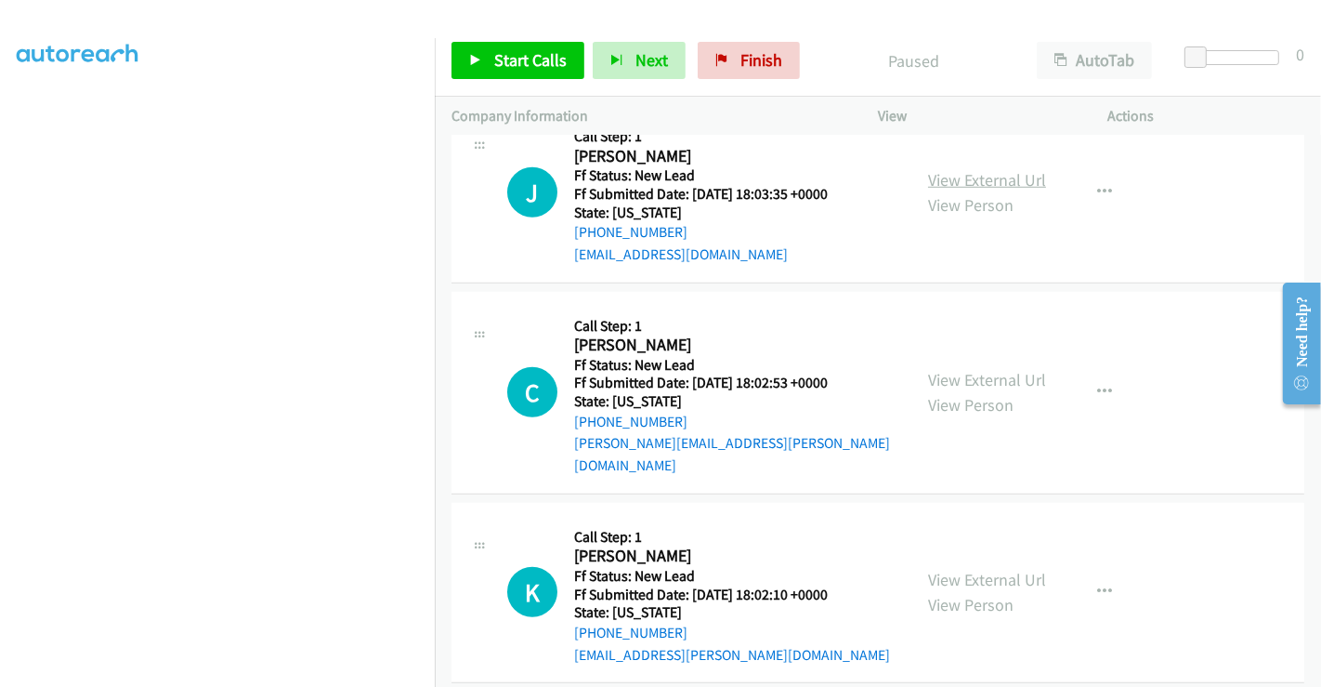
click at [1003, 171] on link "View External Url" at bounding box center [987, 179] width 118 height 21
click at [989, 369] on link "View External Url" at bounding box center [987, 379] width 118 height 21
click at [981, 569] on link "View External Url" at bounding box center [987, 579] width 118 height 21
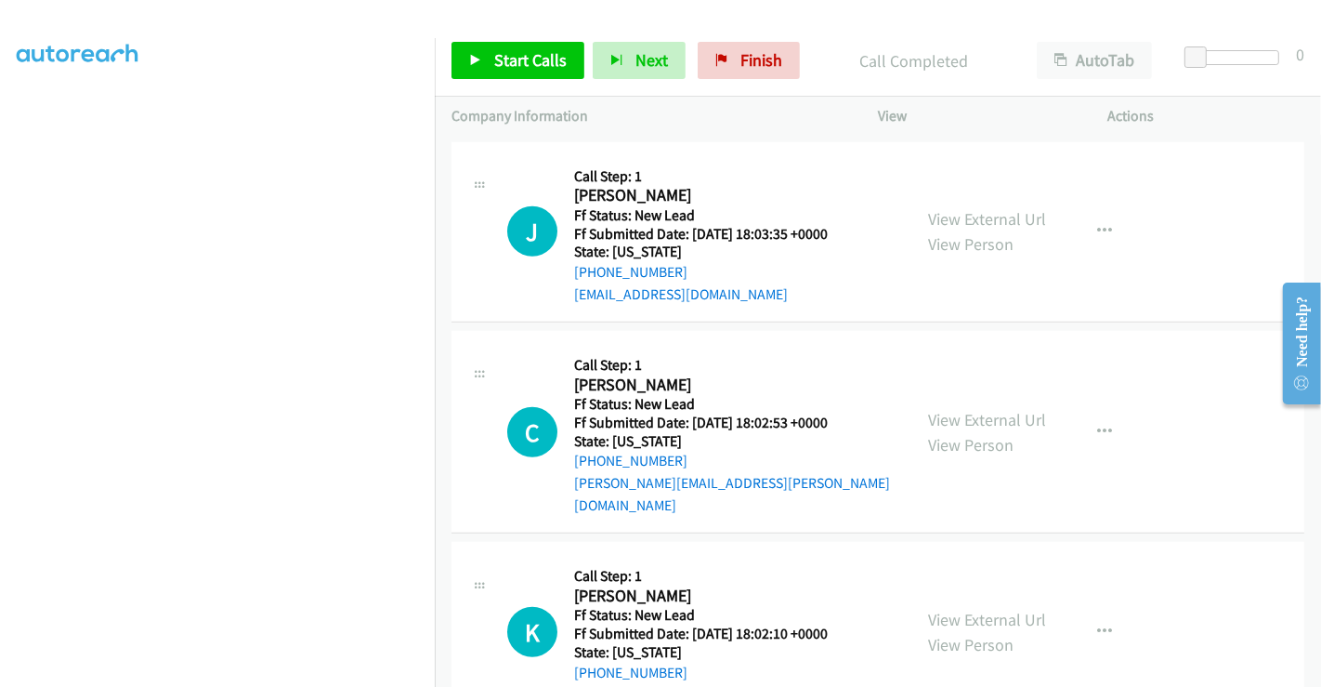
scroll to position [1401, 0]
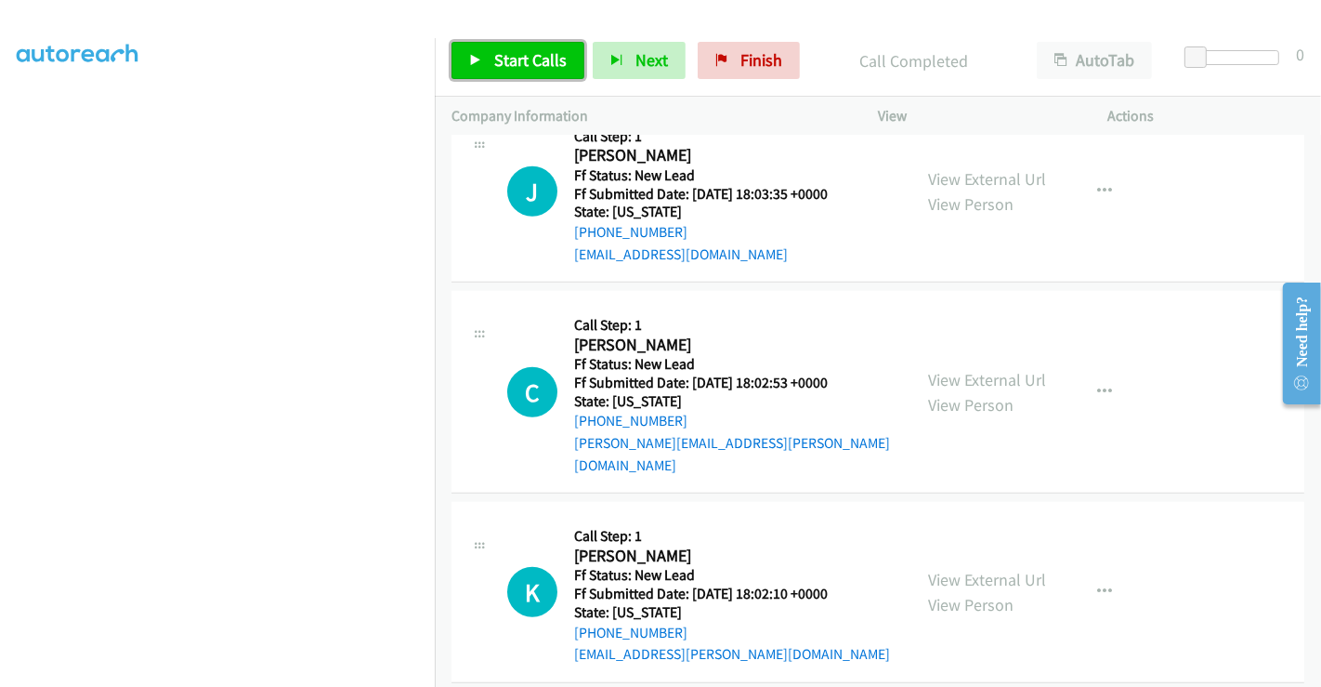
click at [537, 52] on span "Start Calls" at bounding box center [530, 59] width 72 height 21
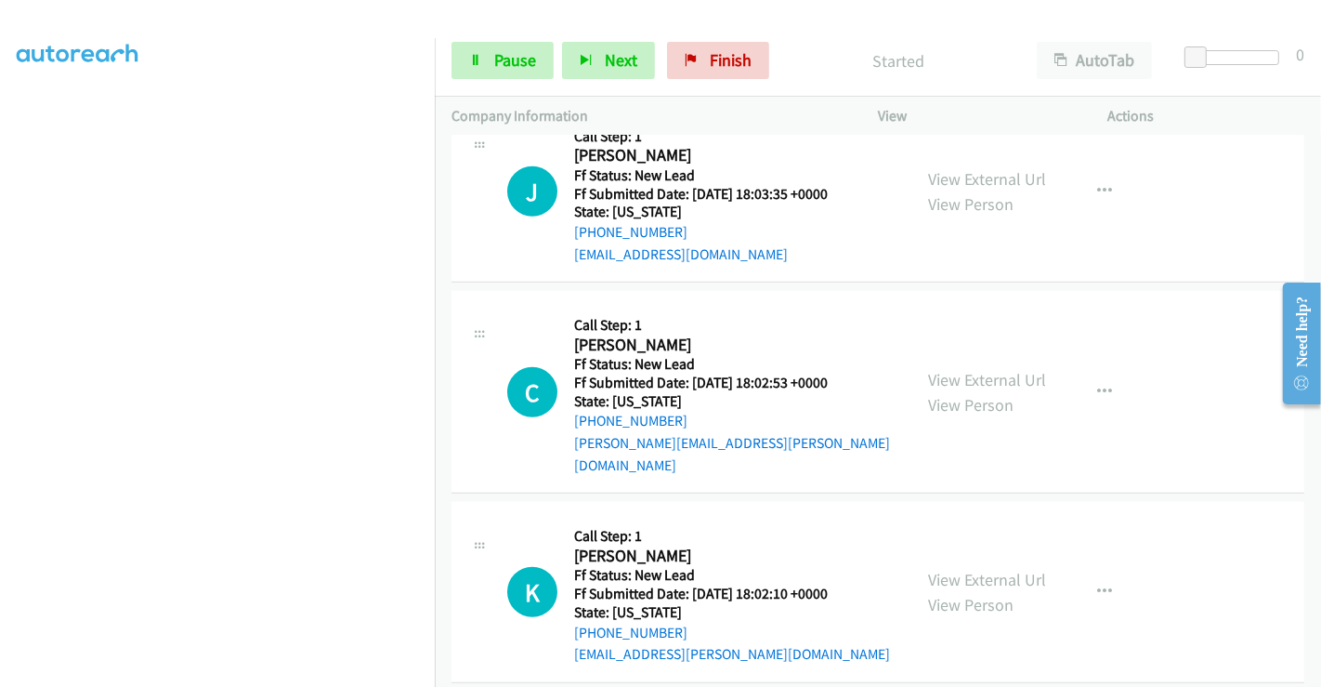
scroll to position [988, 0]
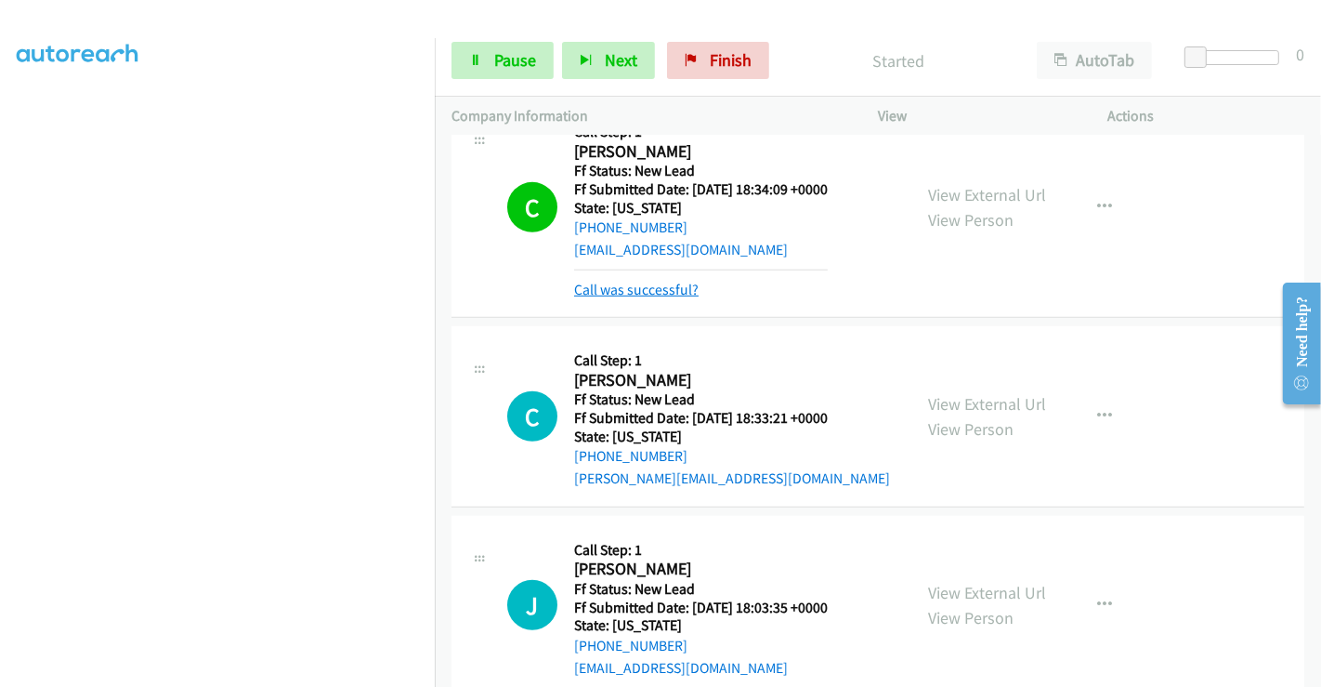
click at [642, 284] on link "Call was successful?" at bounding box center [636, 290] width 124 height 18
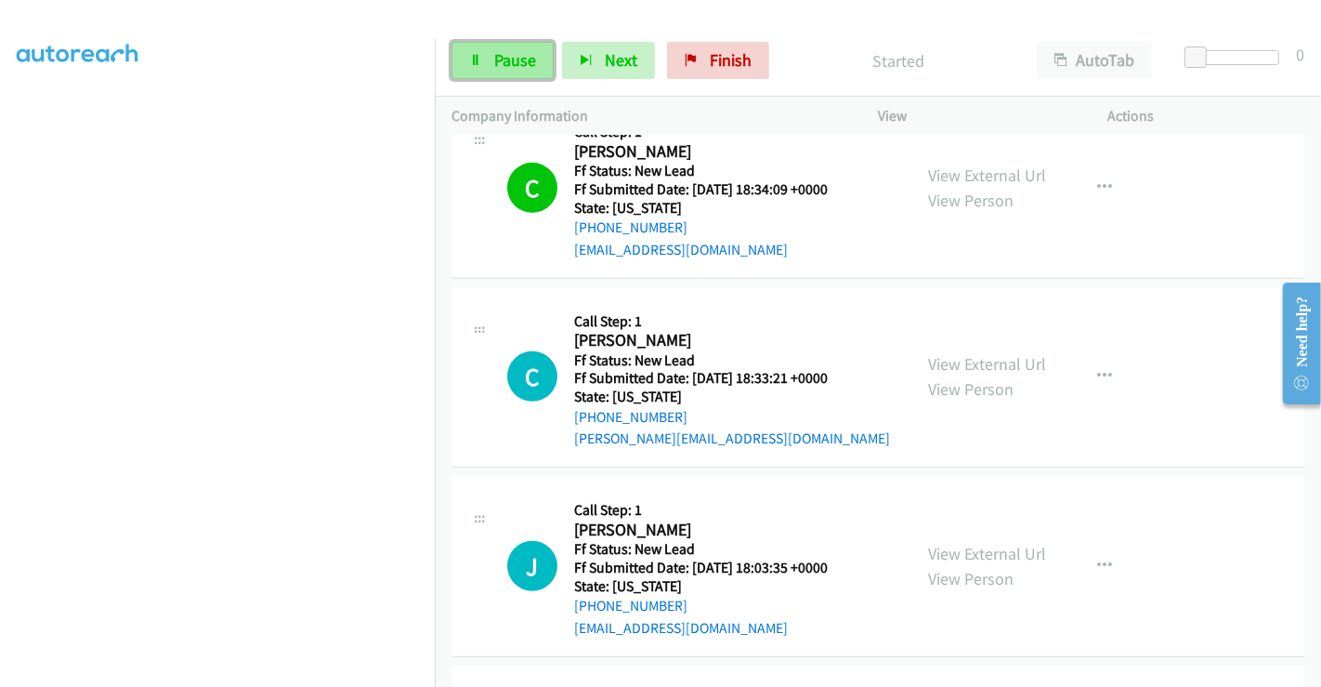
click at [508, 57] on span "Pause" at bounding box center [515, 59] width 42 height 21
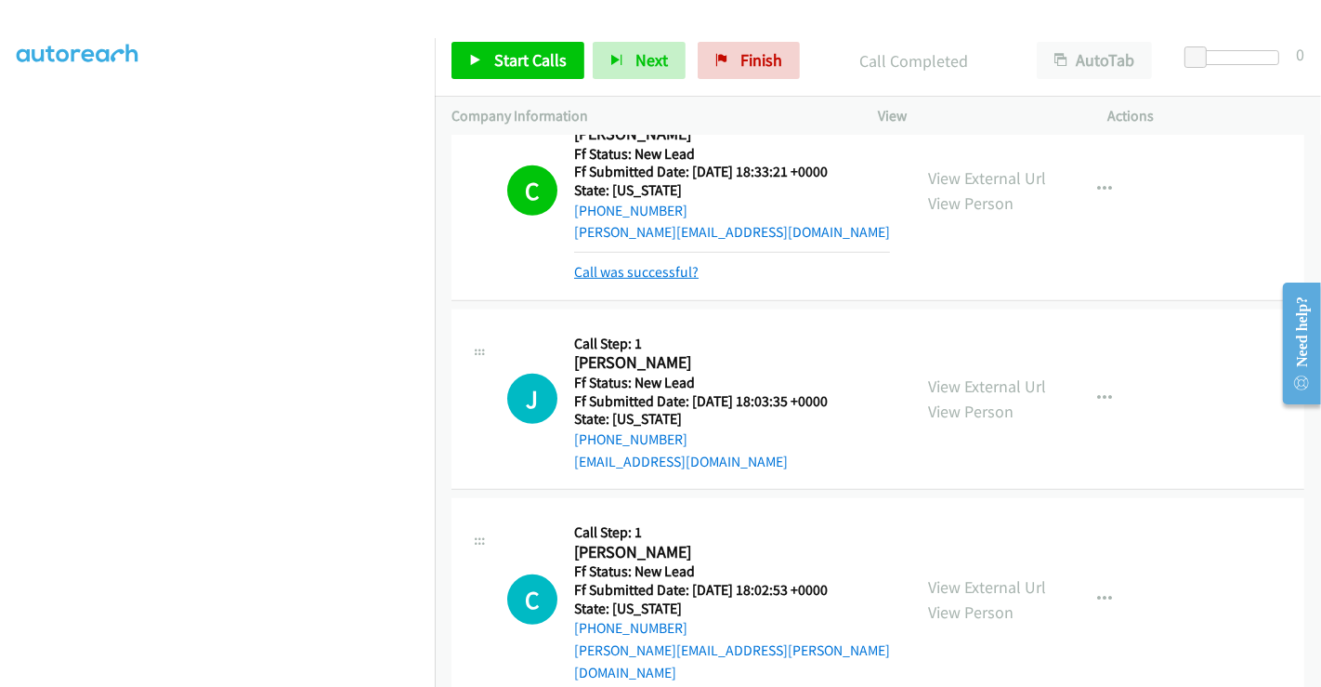
click at [675, 263] on link "Call was successful?" at bounding box center [636, 272] width 124 height 18
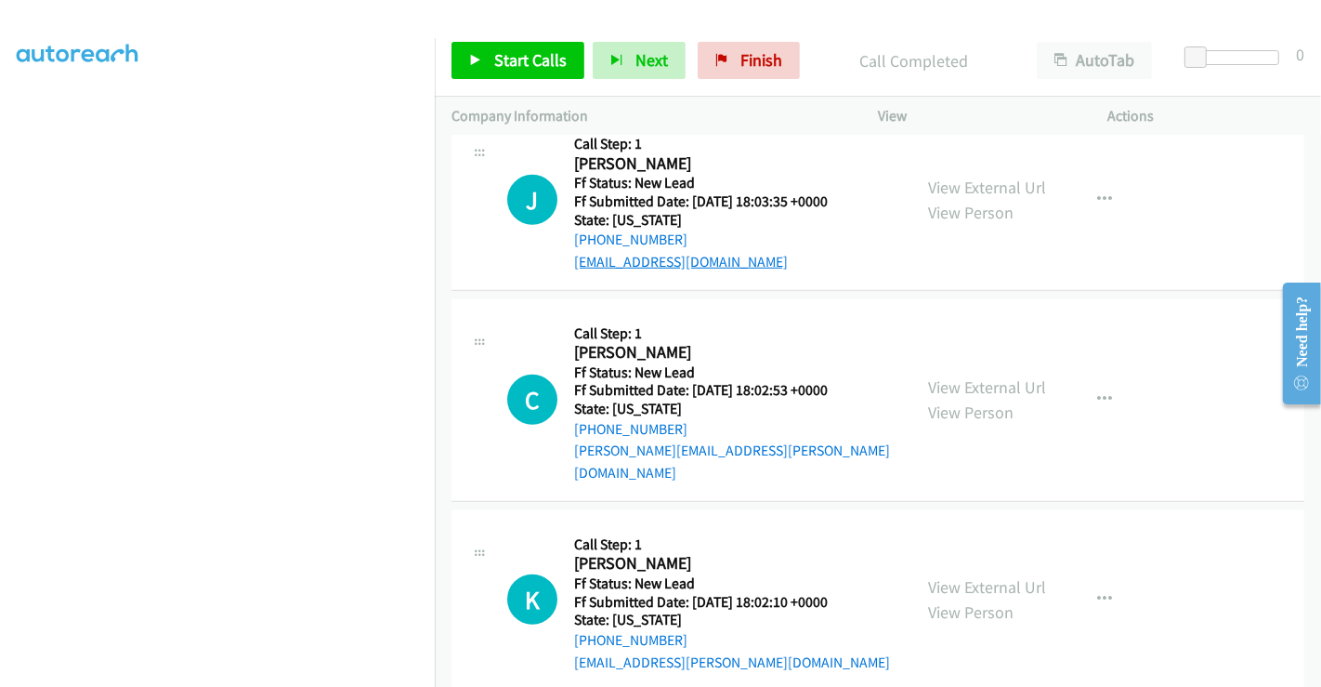
scroll to position [1361, 0]
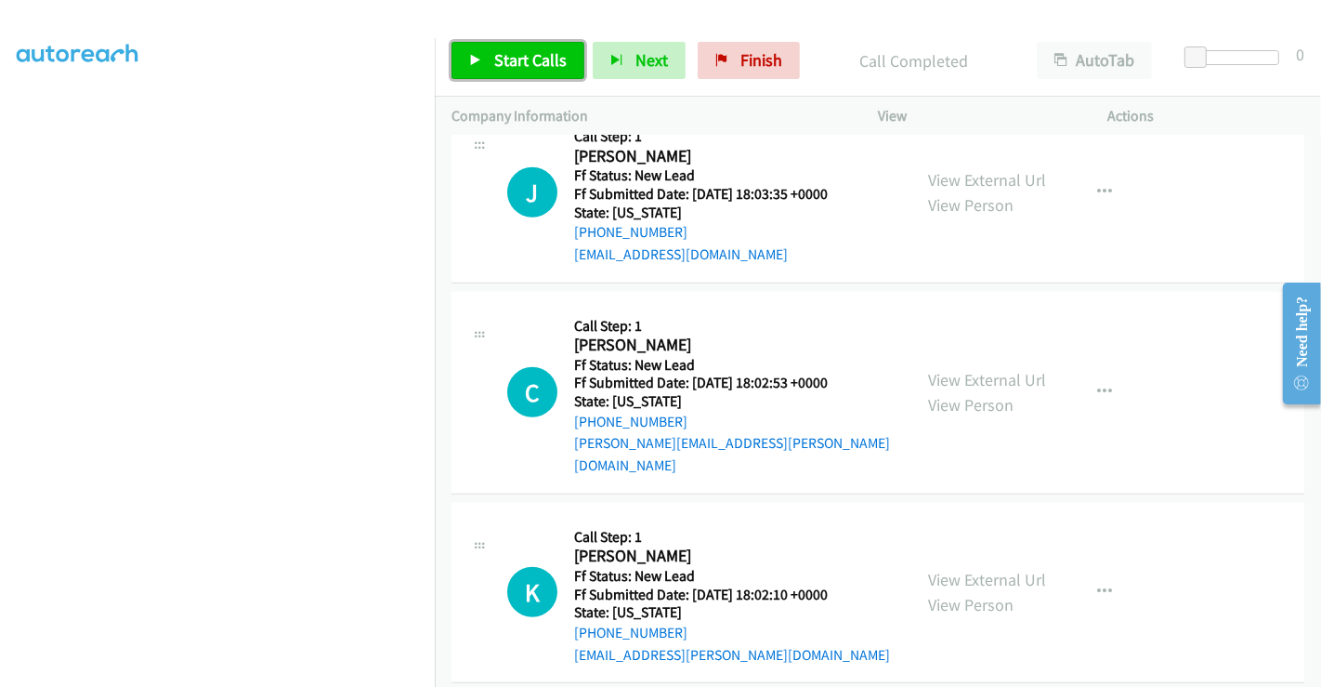
click at [518, 57] on span "Start Calls" at bounding box center [530, 59] width 72 height 21
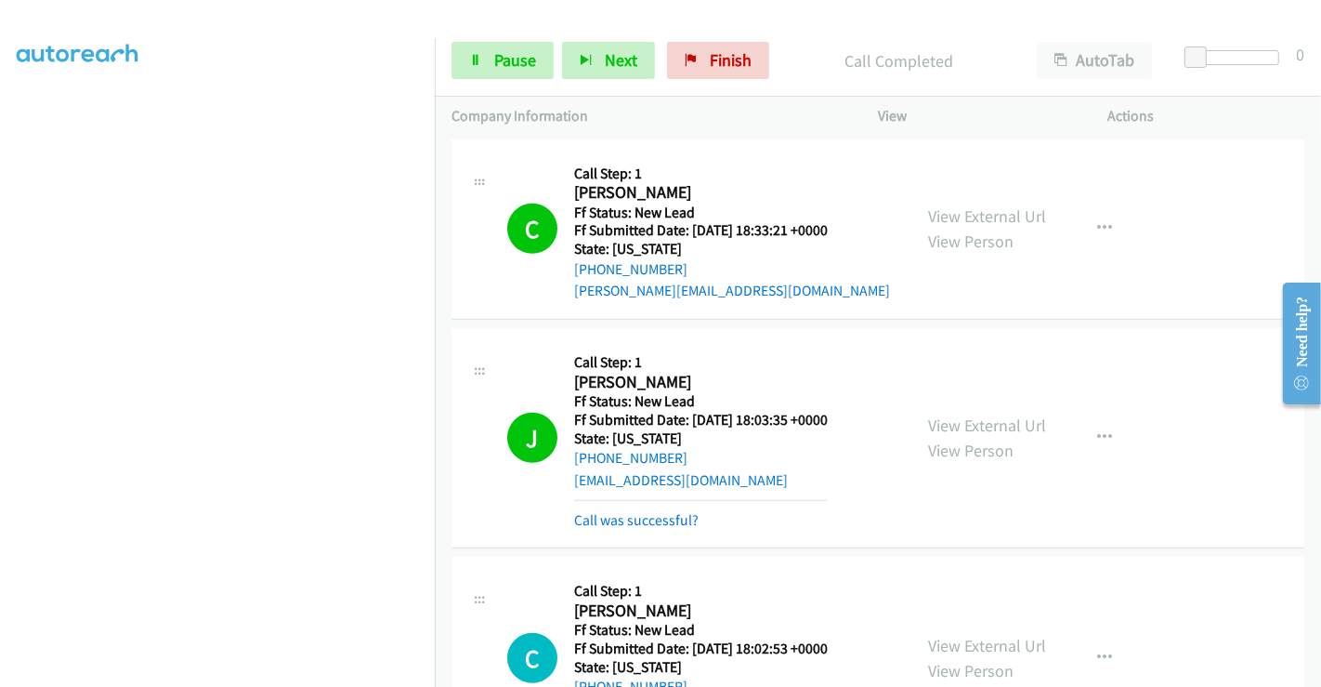
scroll to position [1258, 0]
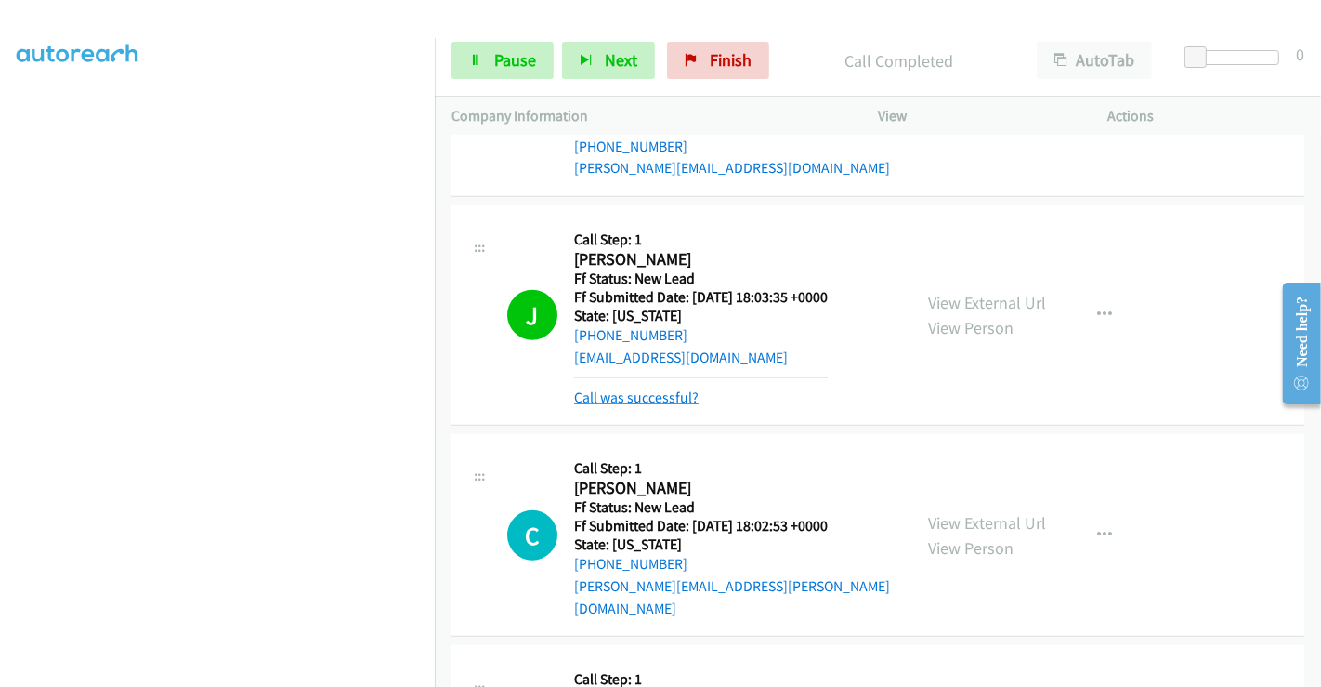
click at [652, 397] on link "Call was successful?" at bounding box center [636, 397] width 124 height 18
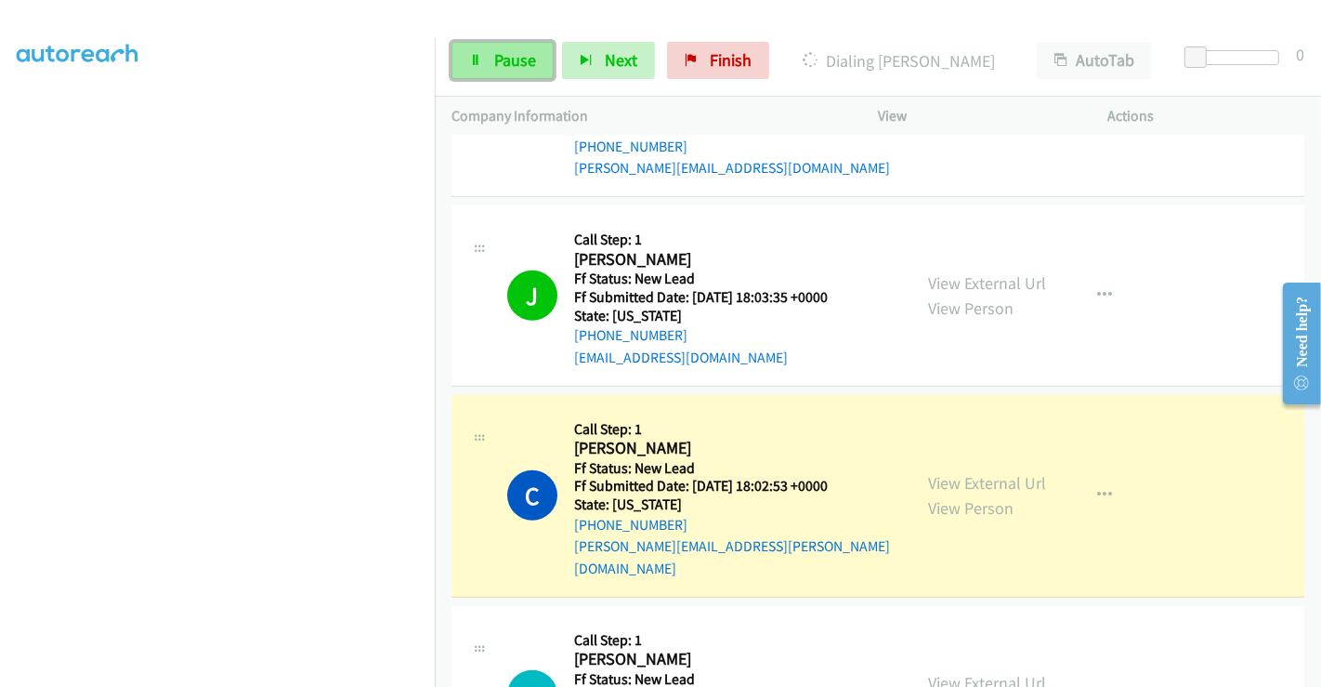
click at [506, 54] on span "Pause" at bounding box center [515, 59] width 42 height 21
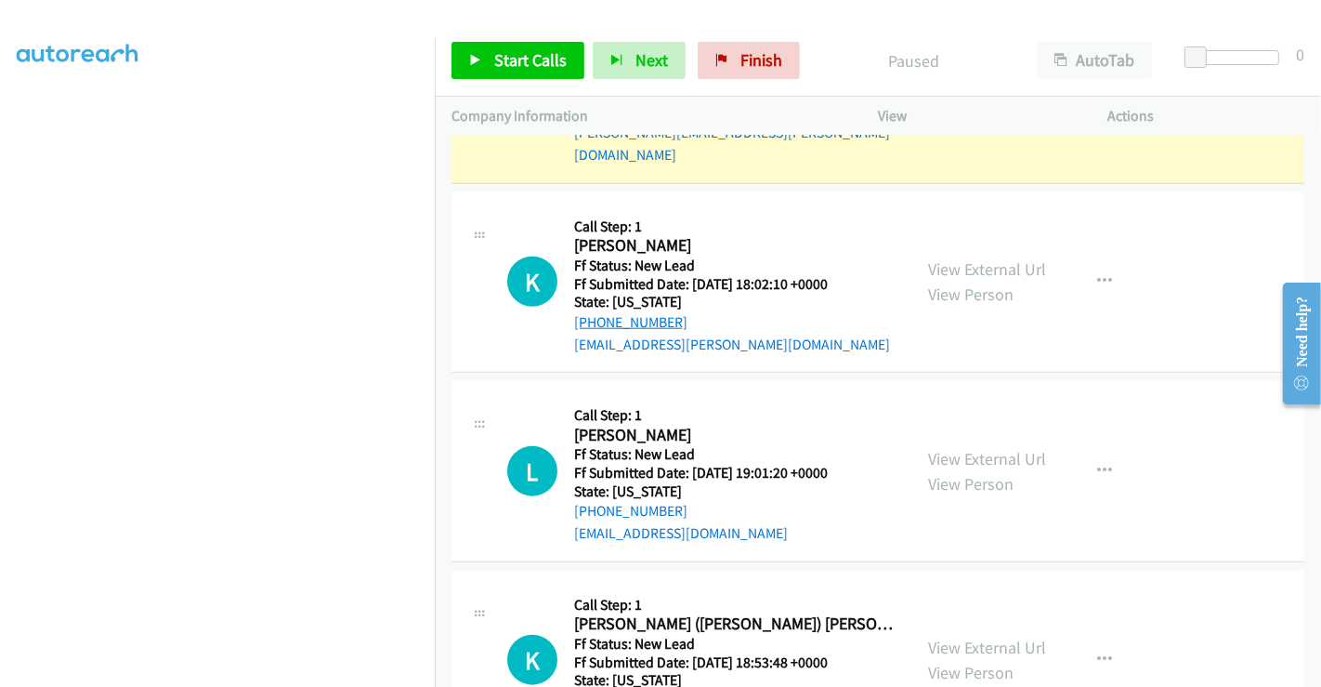
scroll to position [1465, 0]
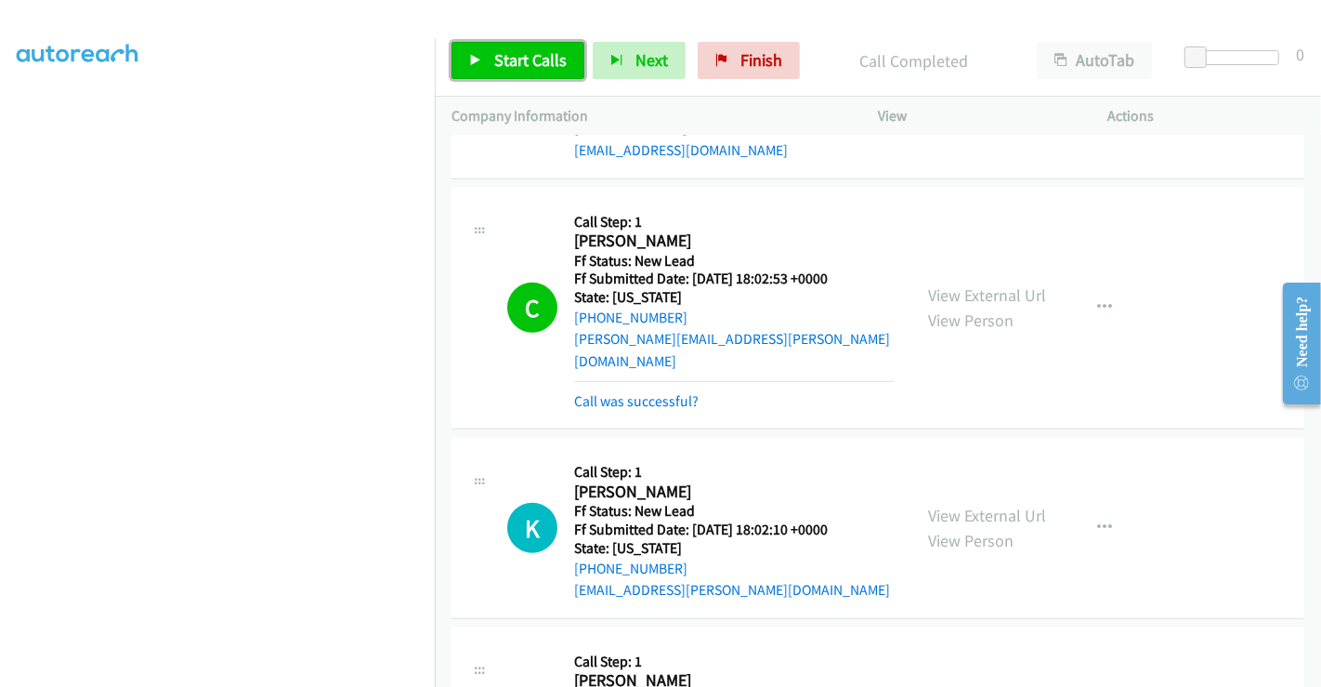
click at [539, 67] on span "Start Calls" at bounding box center [530, 59] width 72 height 21
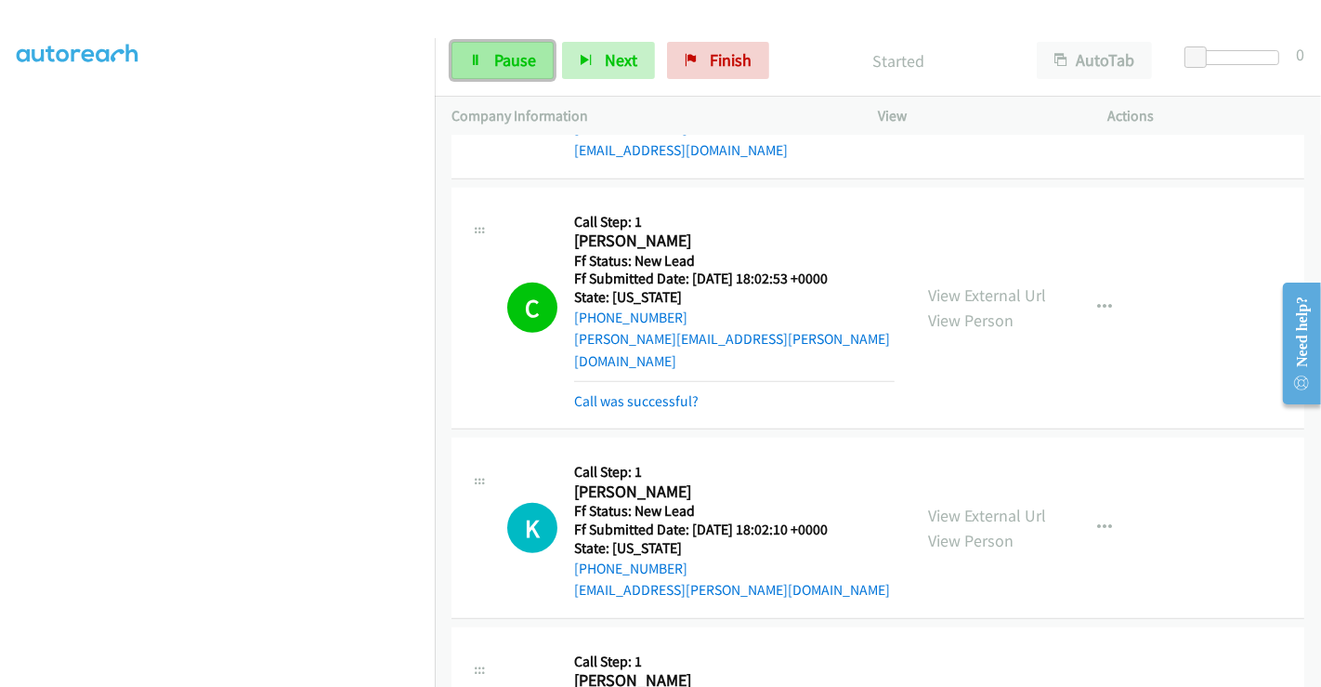
click at [499, 63] on span "Pause" at bounding box center [515, 59] width 42 height 21
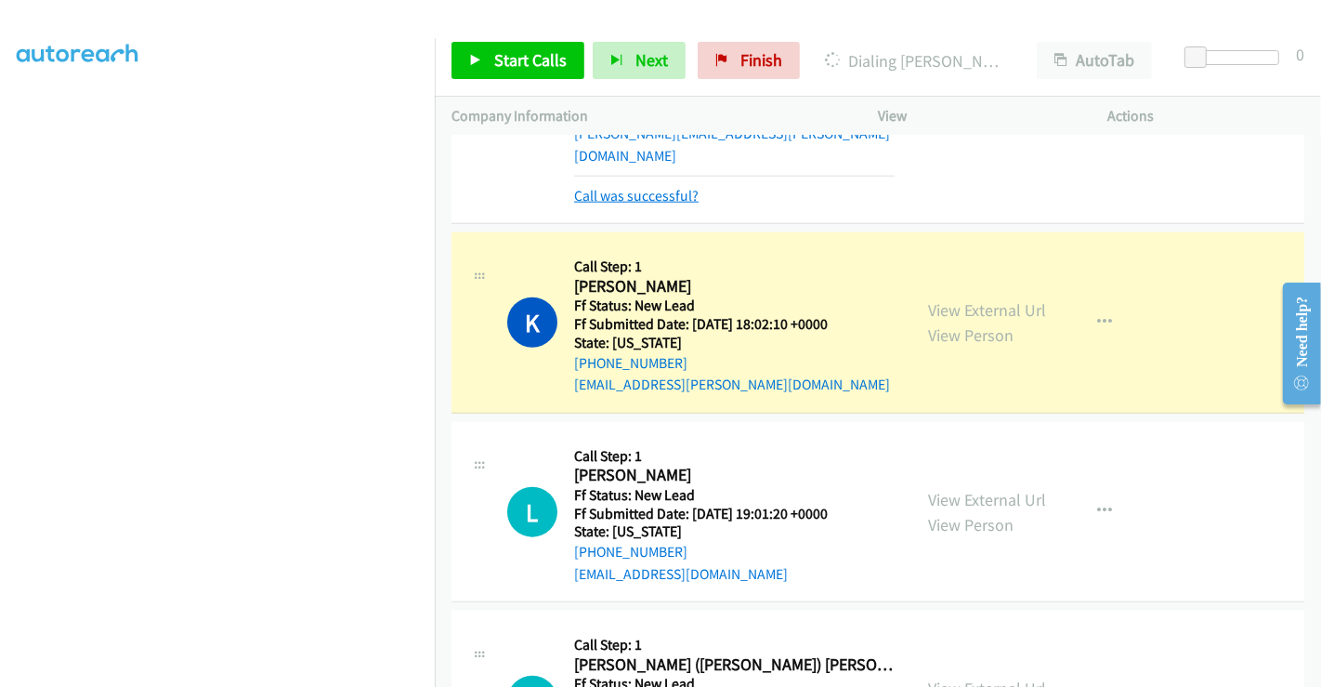
scroll to position [1568, 0]
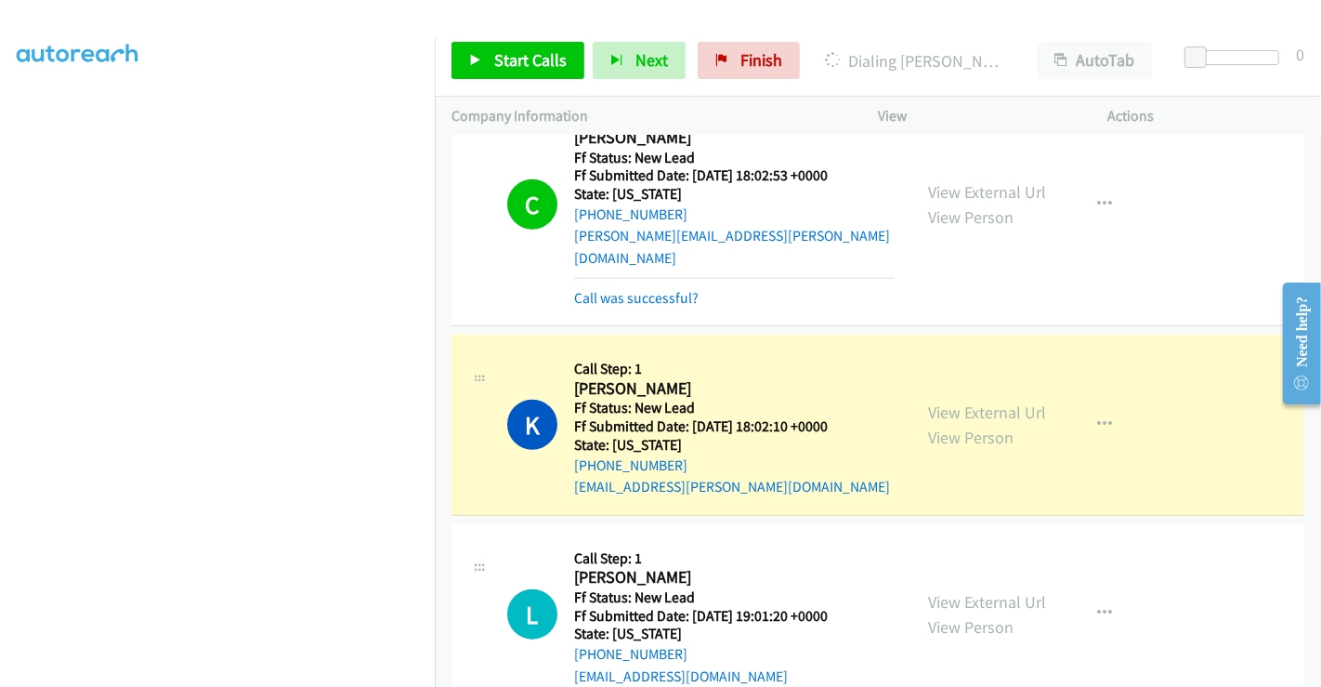
click at [649, 287] on div "Call was successful?" at bounding box center [734, 298] width 321 height 22
click at [650, 289] on link "Call was successful?" at bounding box center [636, 298] width 124 height 18
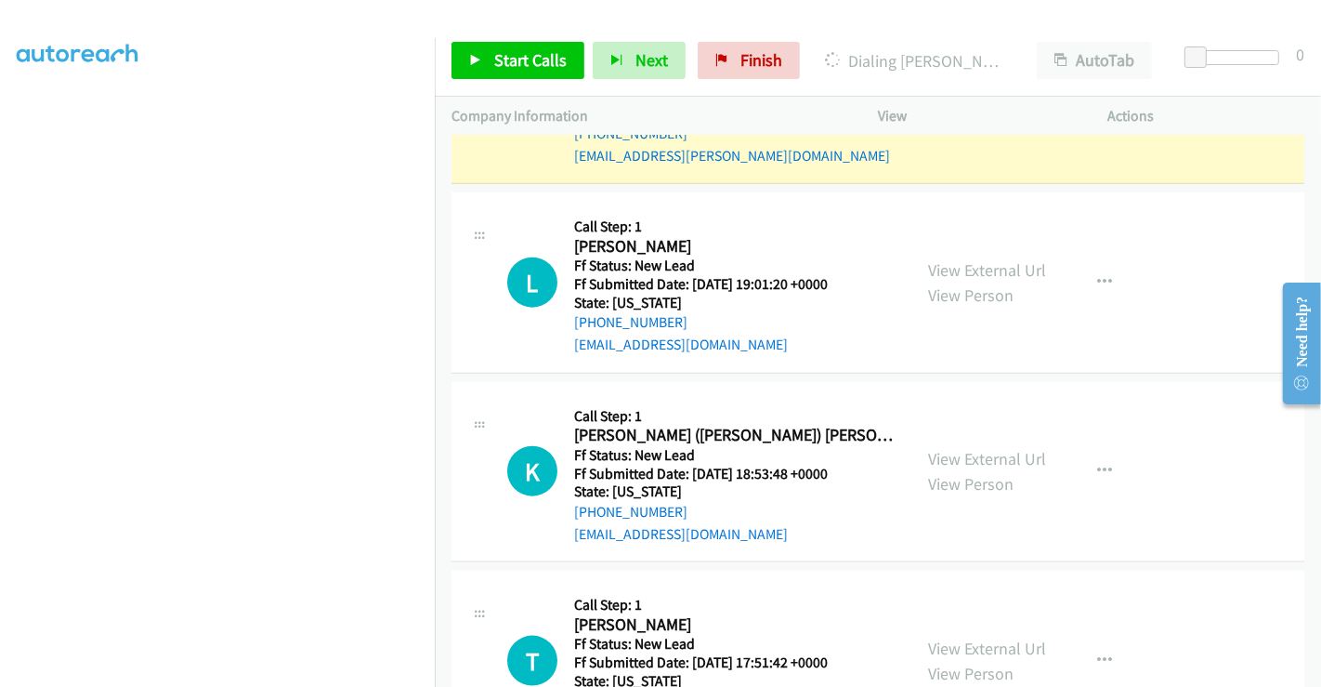
scroll to position [1775, 0]
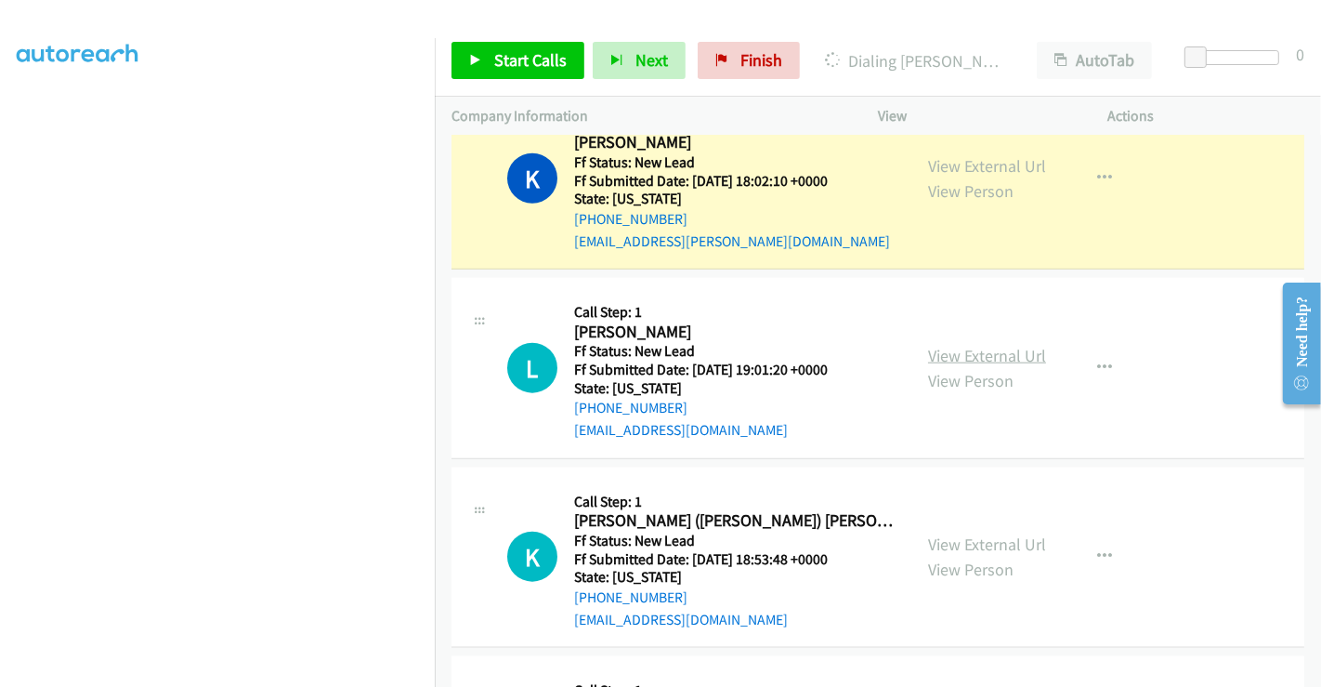
click at [952, 345] on link "View External Url" at bounding box center [987, 355] width 118 height 21
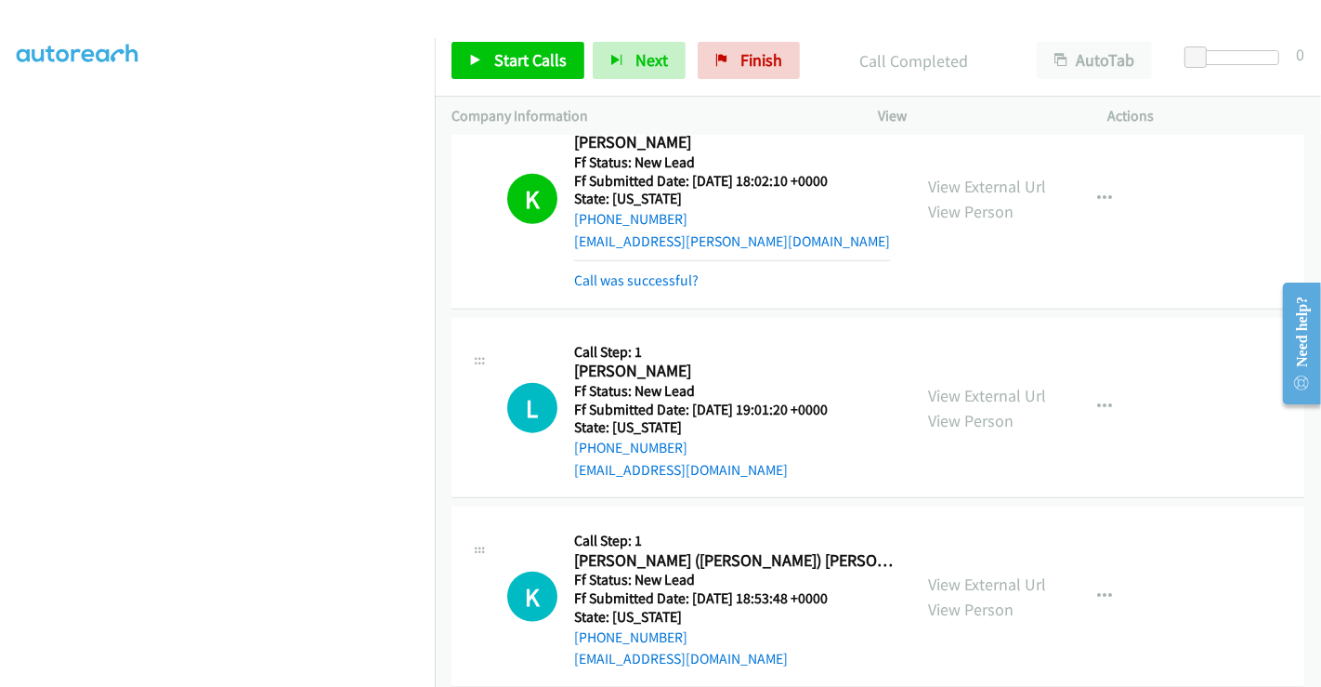
scroll to position [1794, 0]
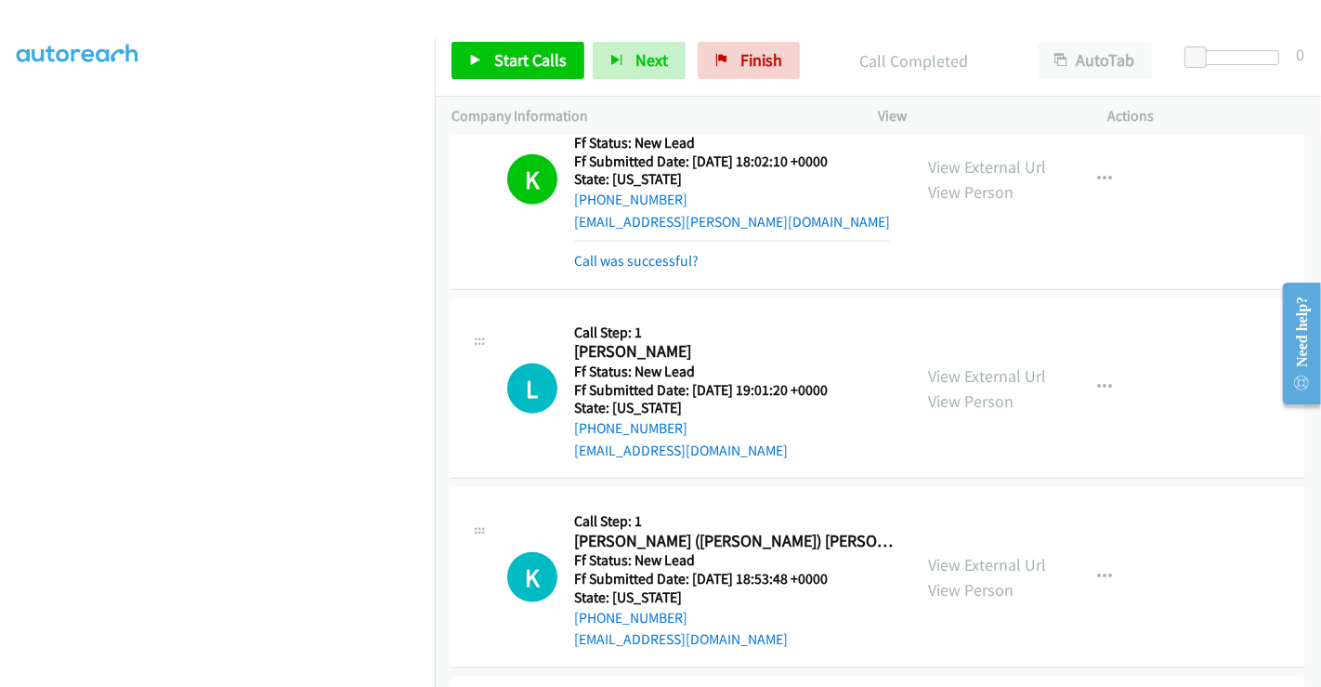
click at [971, 509] on div "View External Url View Person View External Url Email Schedule/Manage Callback …" at bounding box center [1034, 577] width 247 height 147
click at [977, 554] on link "View External Url" at bounding box center [987, 564] width 118 height 21
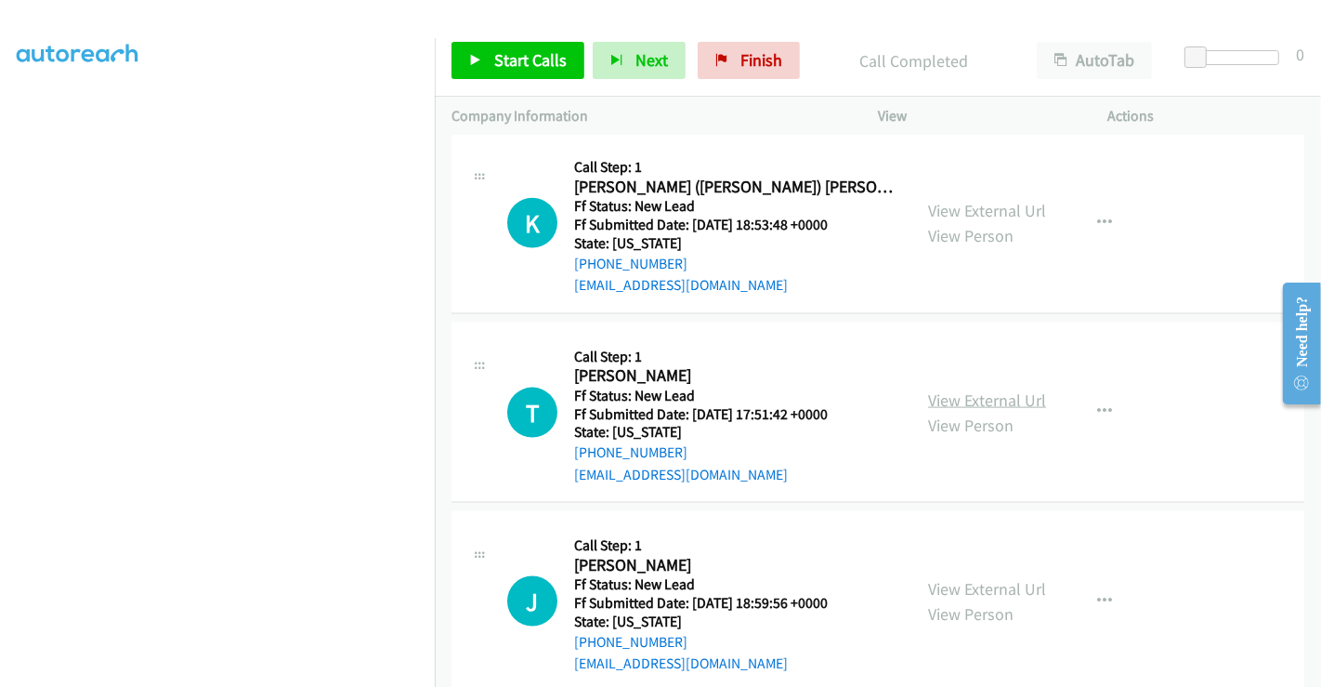
scroll to position [2155, 0]
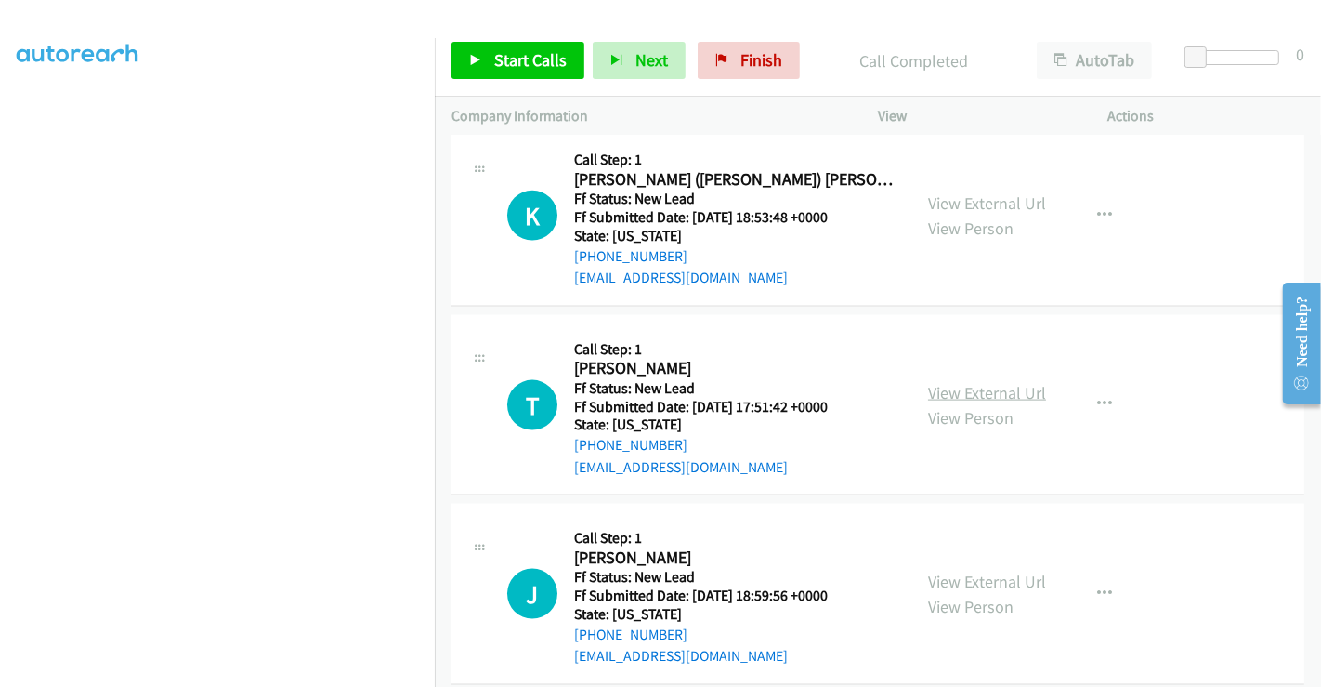
click at [987, 382] on link "View External Url" at bounding box center [987, 392] width 118 height 21
click at [980, 570] on link "View External Url" at bounding box center [987, 580] width 118 height 21
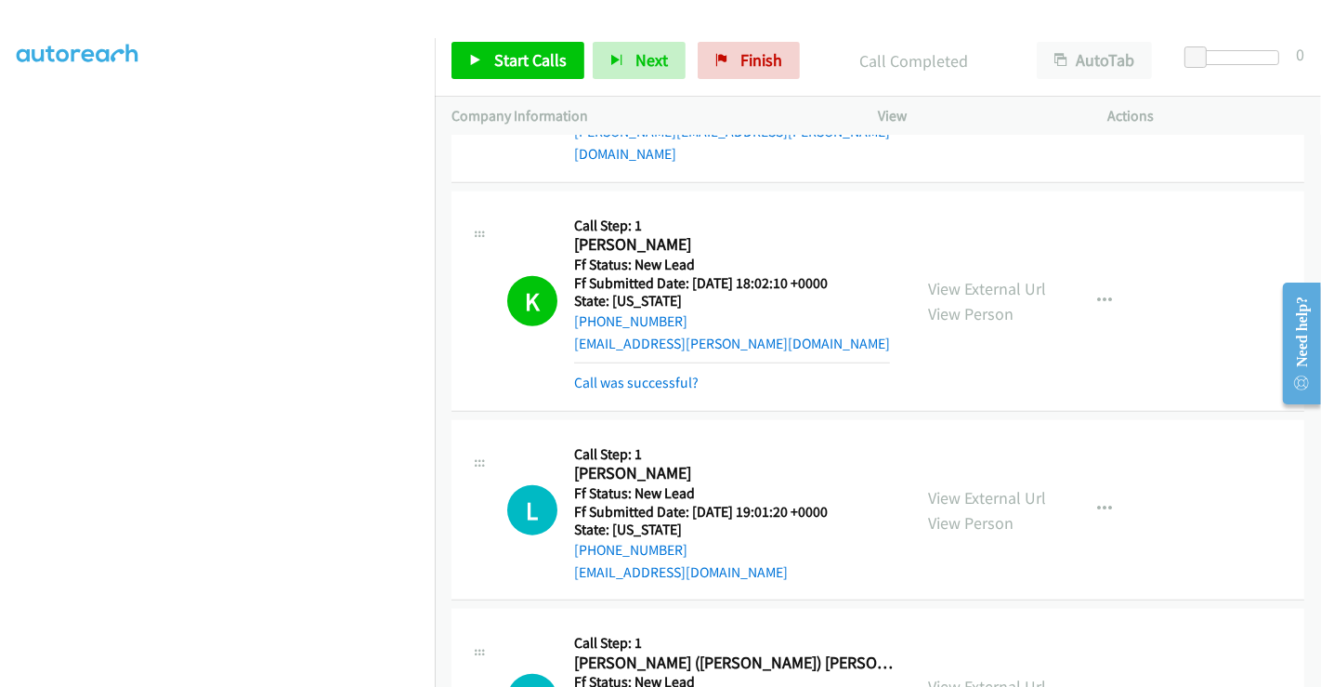
scroll to position [1640, 0]
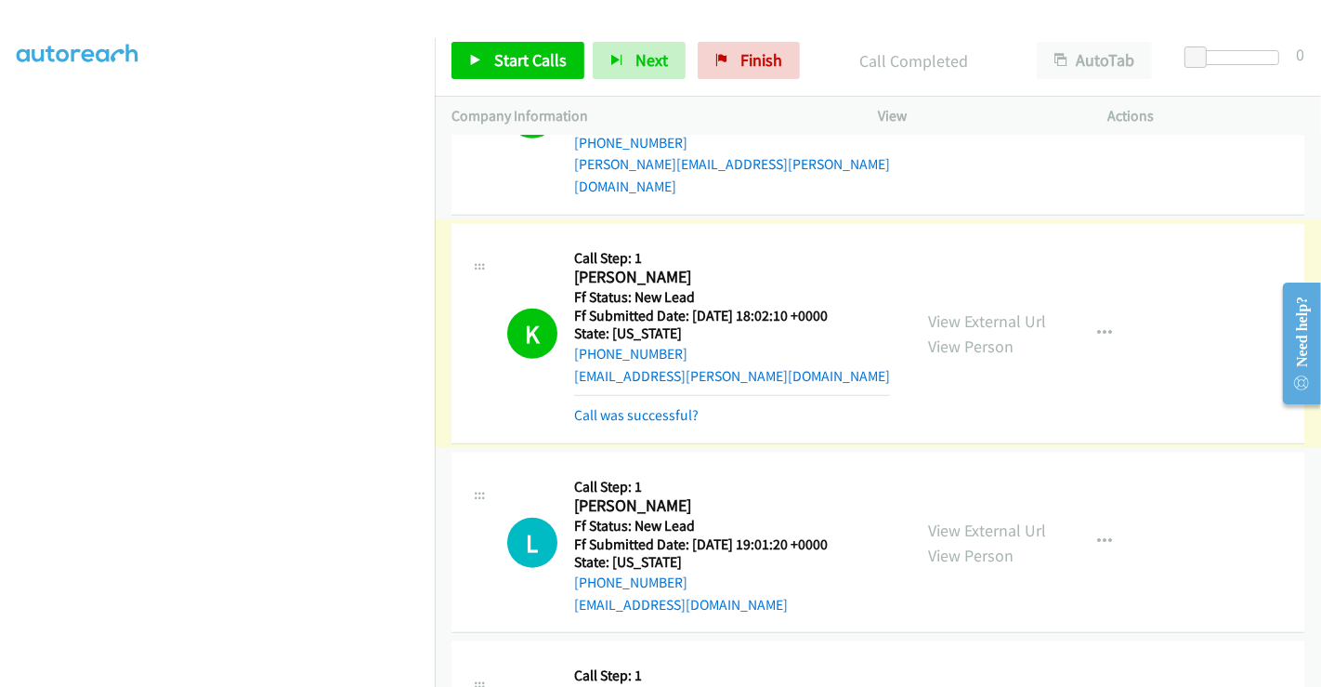
click at [632, 406] on link "Call was successful?" at bounding box center [636, 415] width 124 height 18
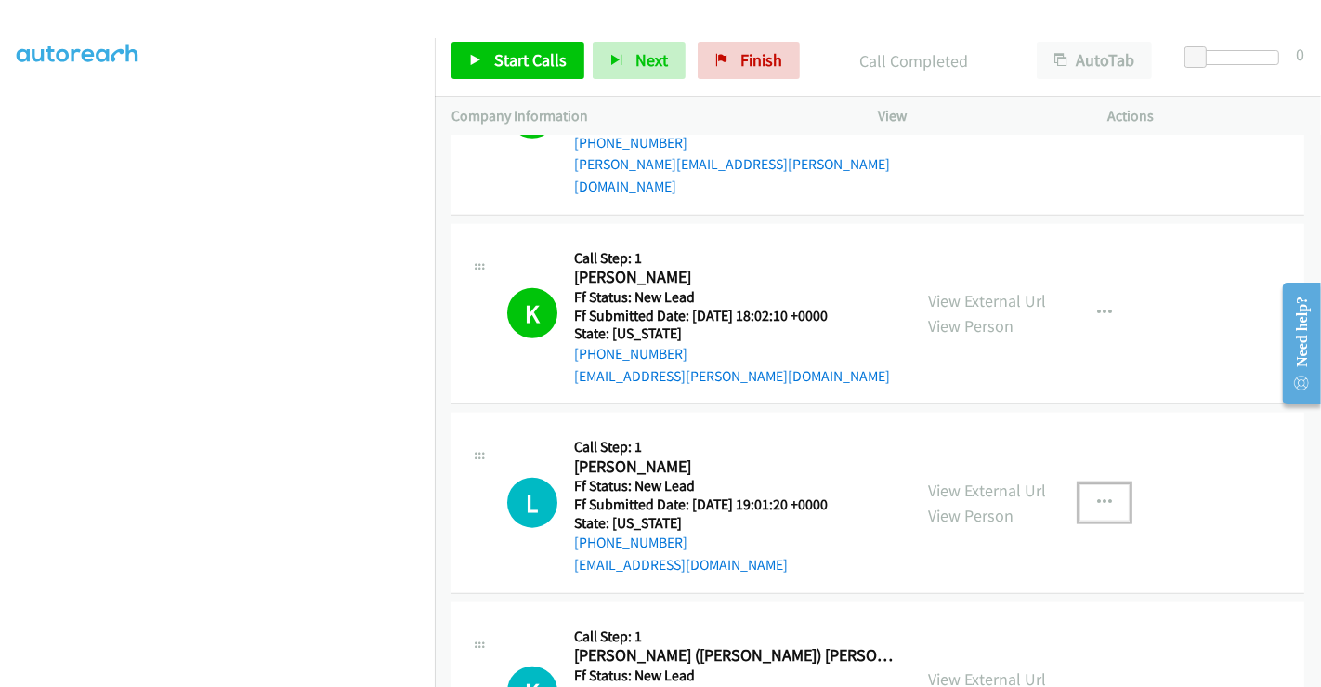
click at [1088, 484] on button "button" at bounding box center [1105, 502] width 50 height 37
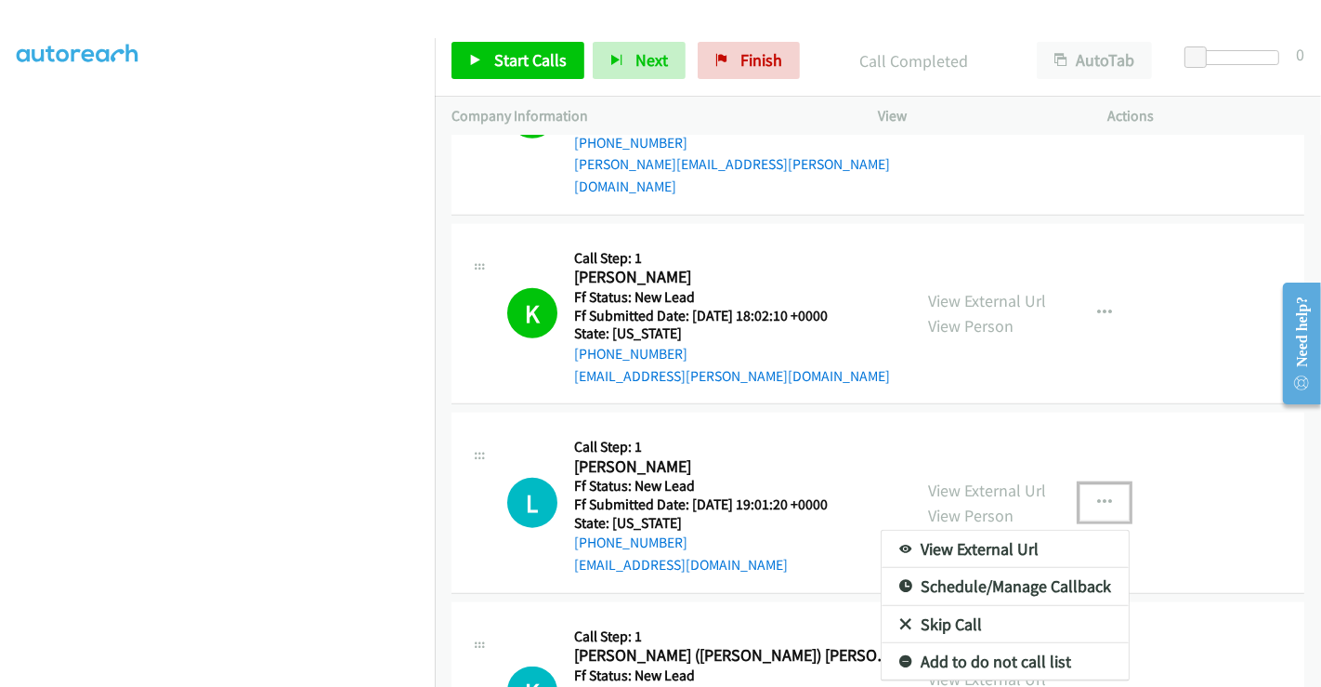
drag, startPoint x: 968, startPoint y: 602, endPoint x: 969, endPoint y: 575, distance: 27.0
click at [963, 606] on link "Skip Call" at bounding box center [1005, 624] width 247 height 37
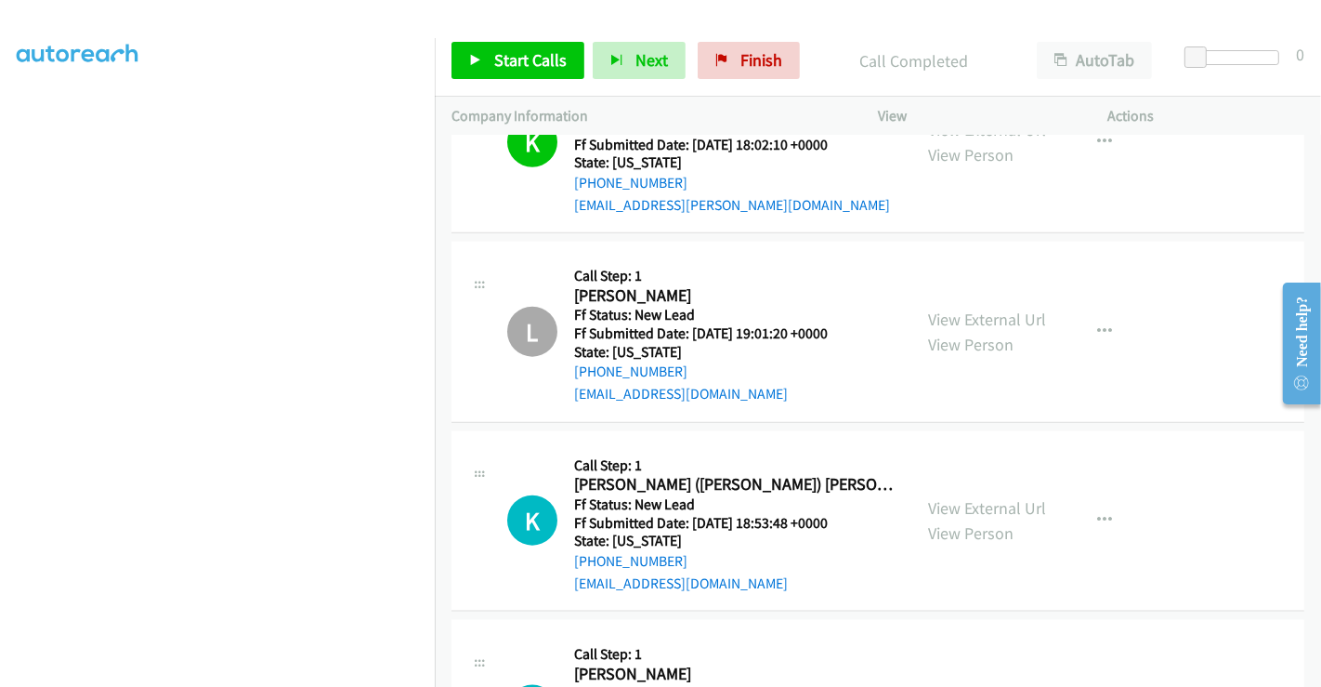
scroll to position [1949, 0]
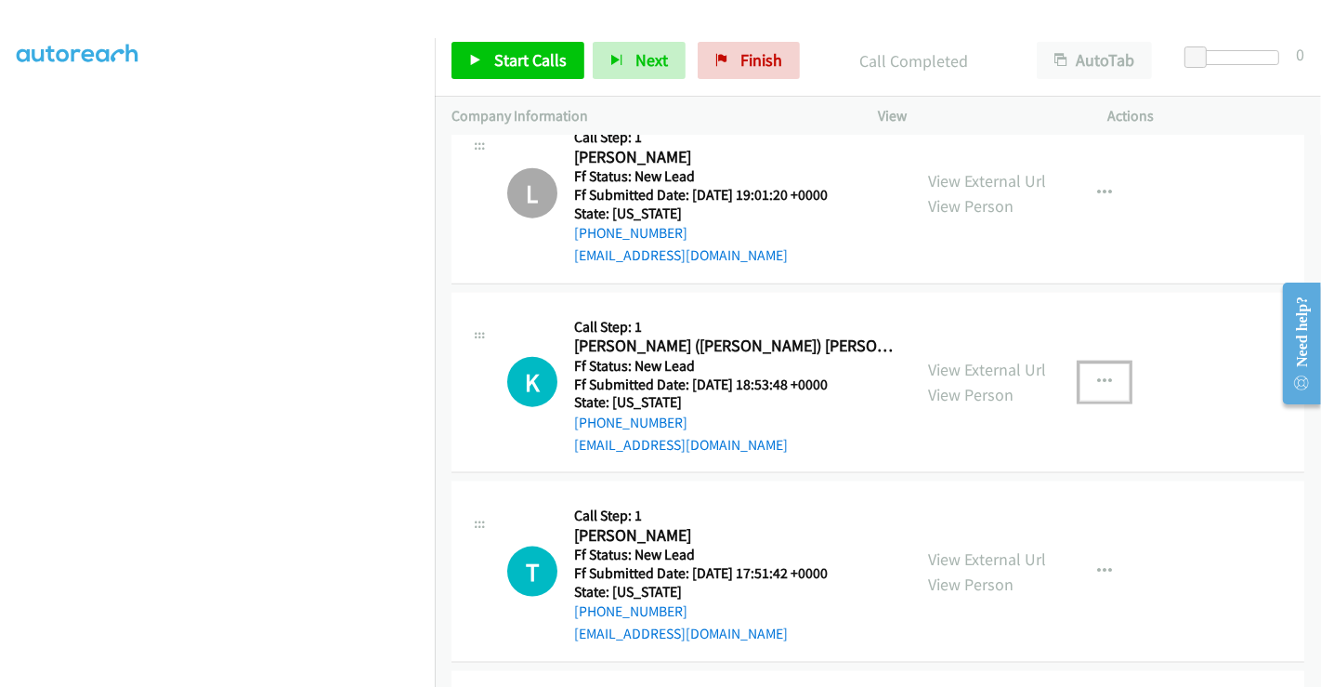
click at [1098, 374] on icon "button" at bounding box center [1104, 381] width 15 height 15
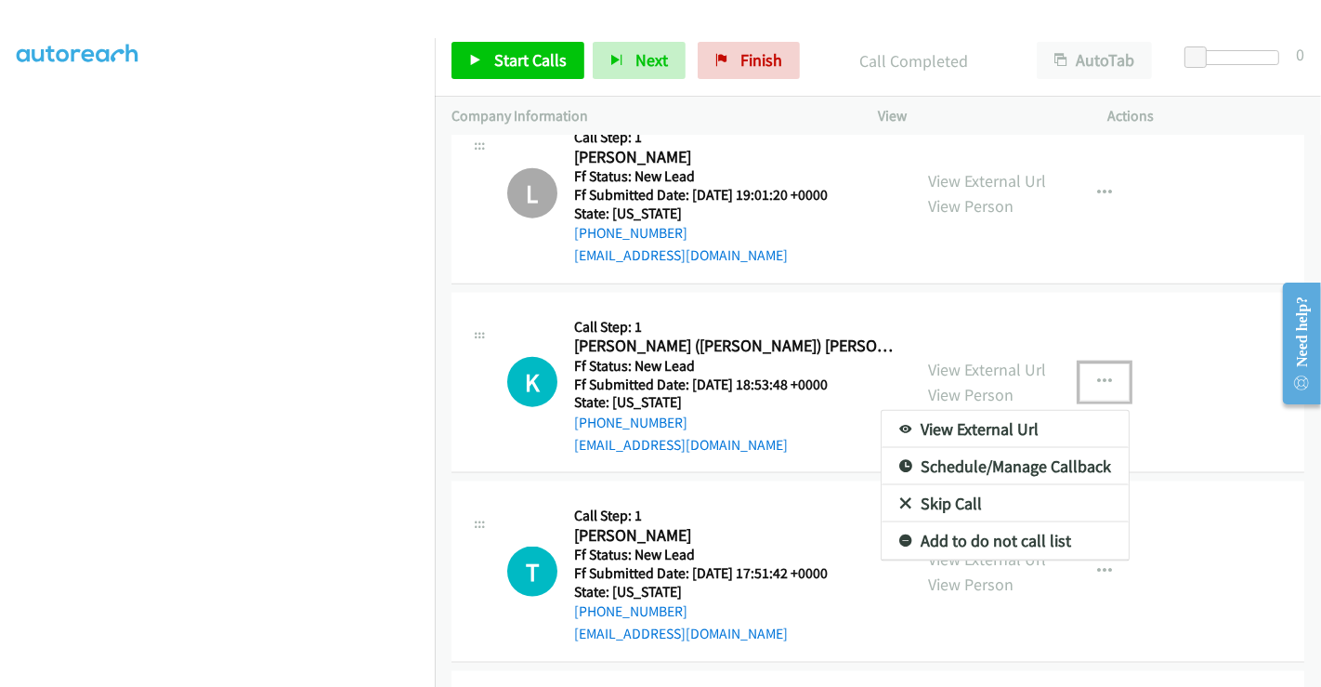
click at [970, 485] on link "Skip Call" at bounding box center [1005, 503] width 247 height 37
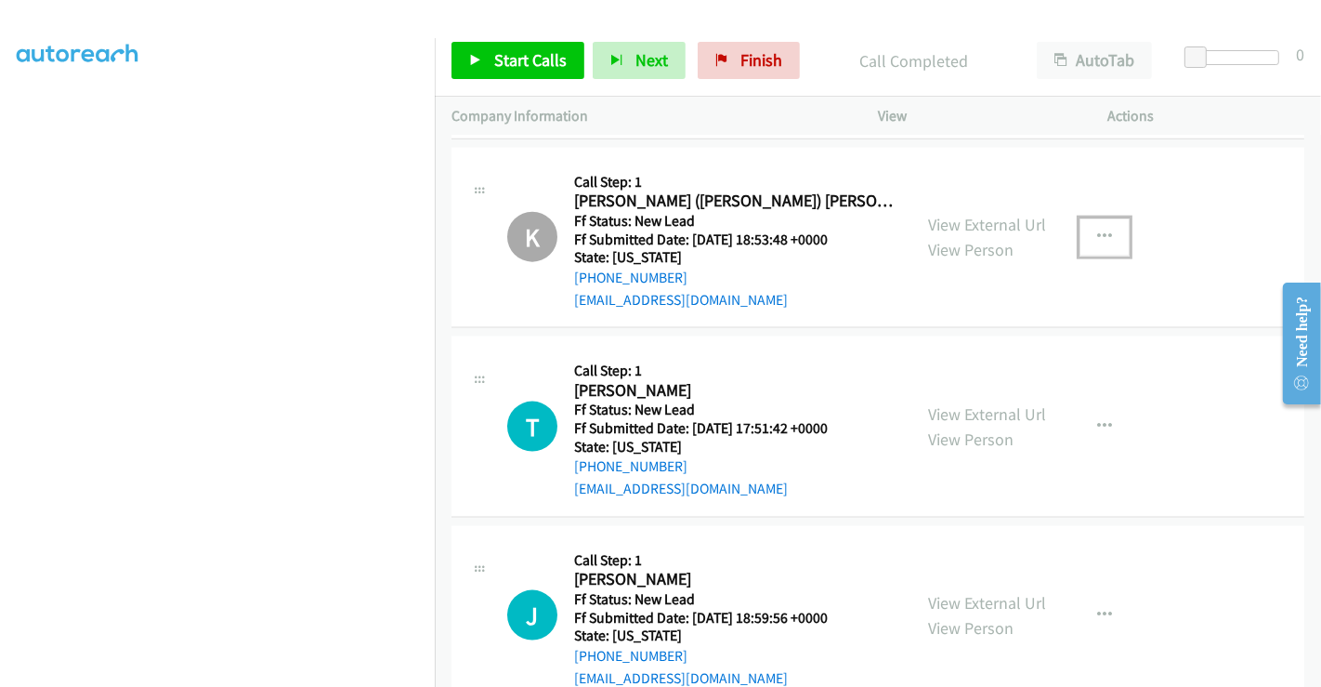
scroll to position [2116, 0]
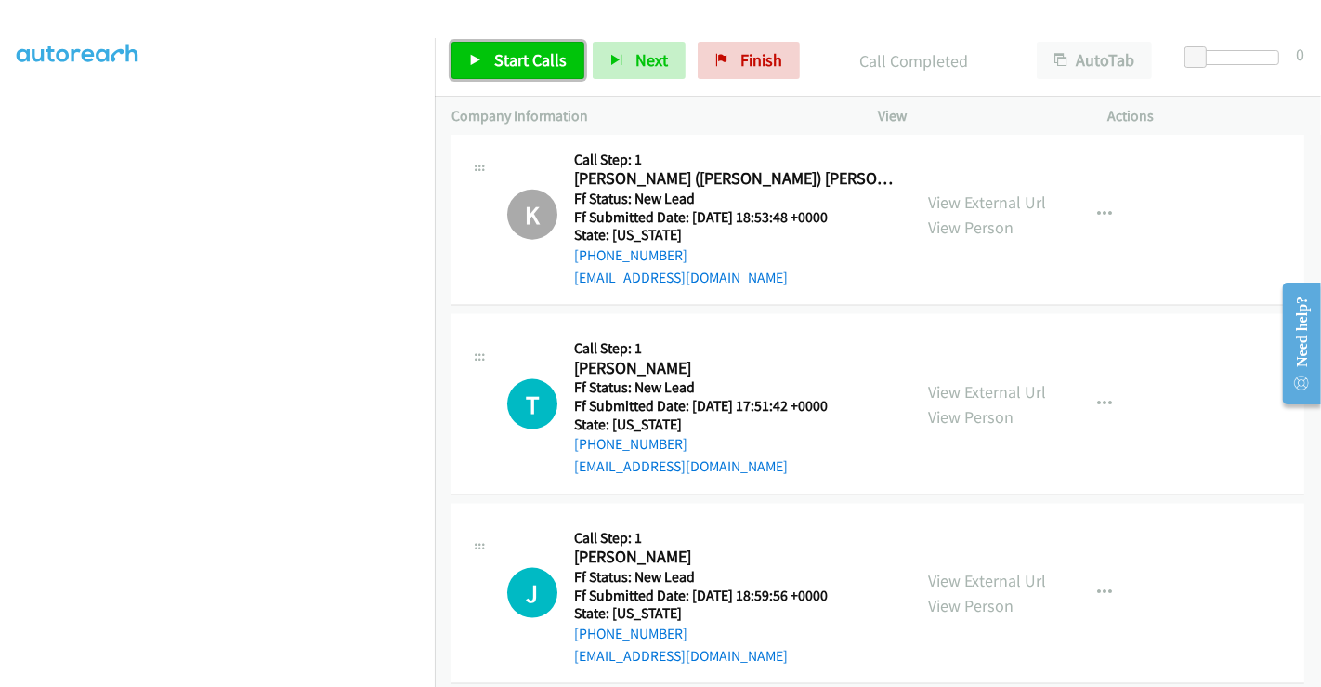
click at [523, 67] on span "Start Calls" at bounding box center [530, 59] width 72 height 21
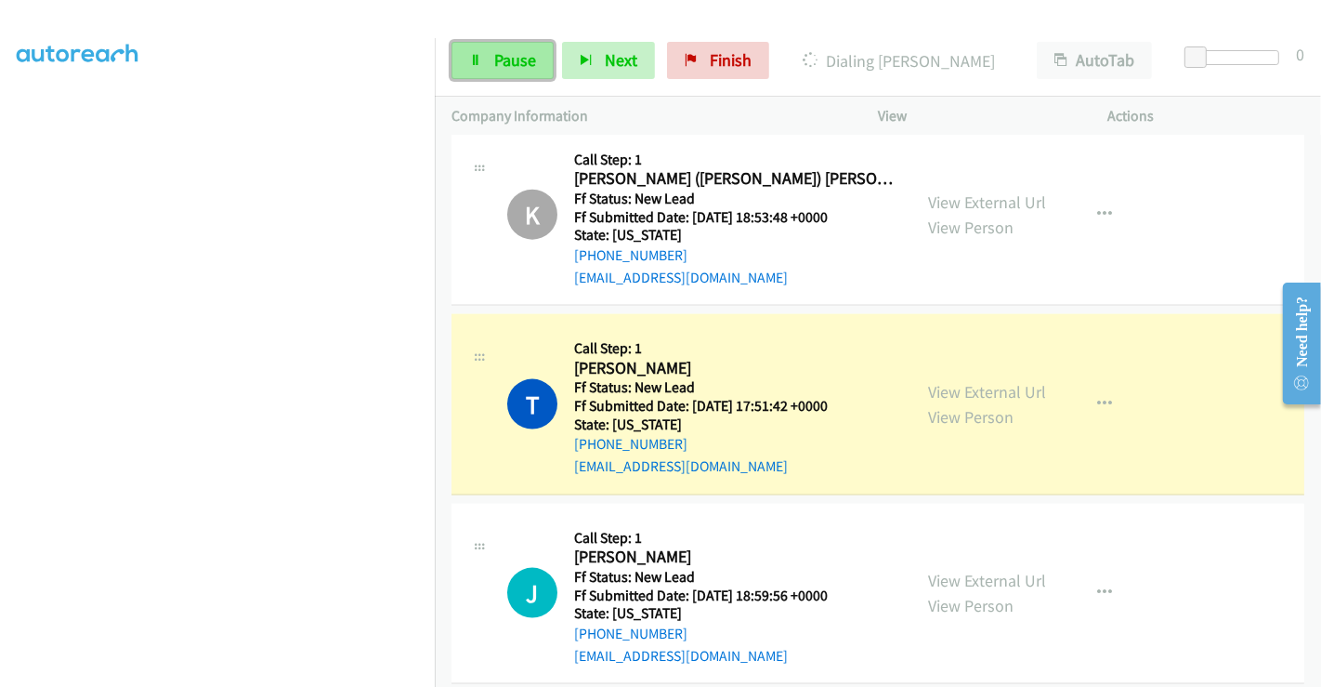
click at [508, 54] on span "Pause" at bounding box center [515, 59] width 42 height 21
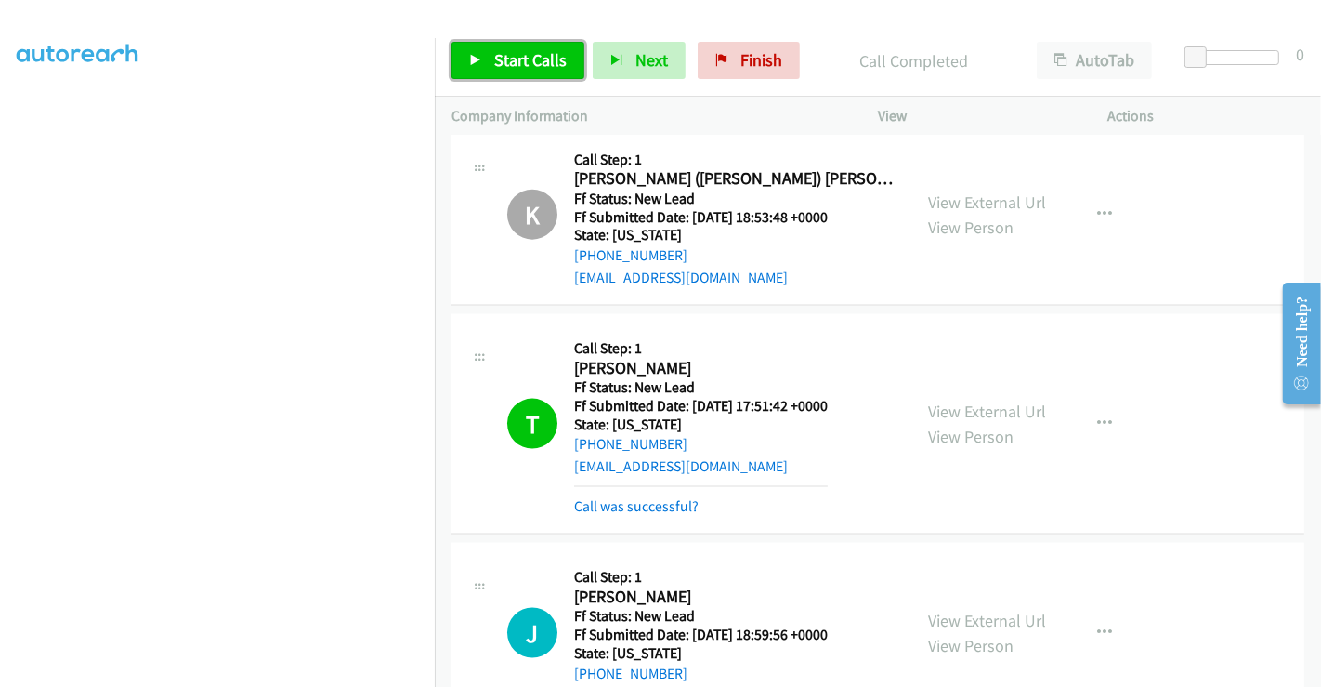
click at [523, 65] on span "Start Calls" at bounding box center [530, 59] width 72 height 21
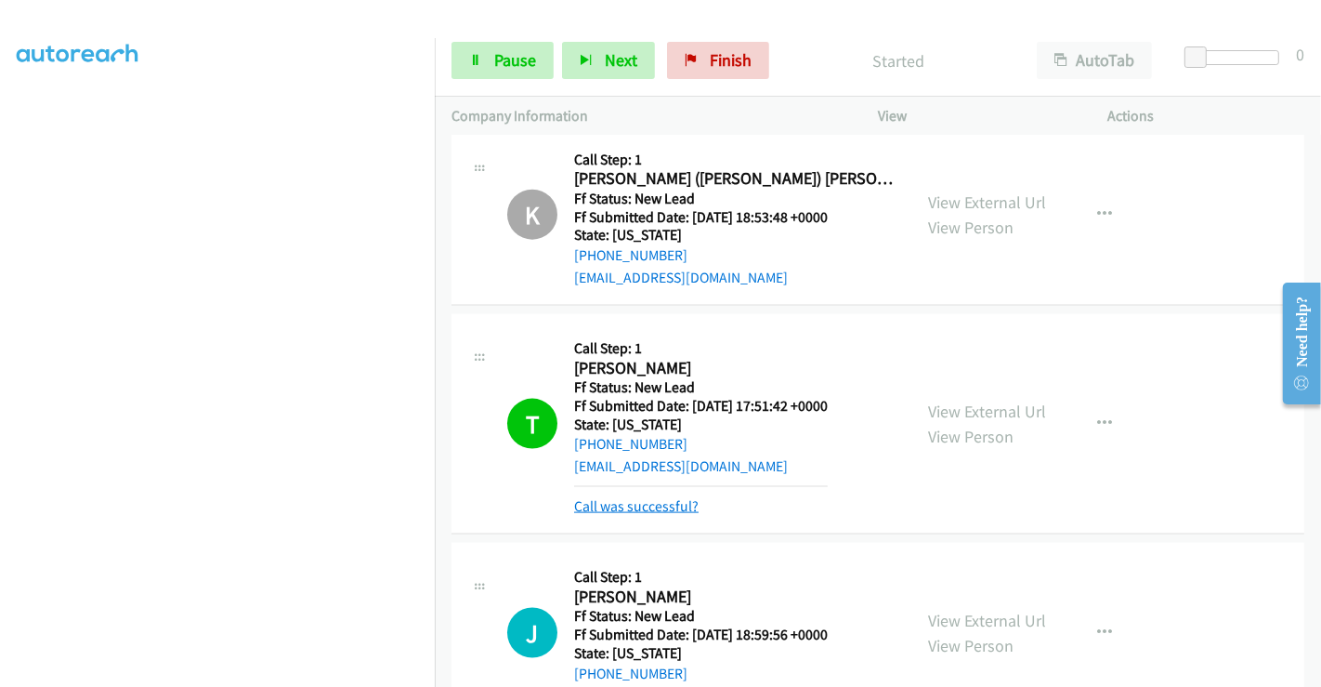
click at [659, 497] on link "Call was successful?" at bounding box center [636, 506] width 124 height 18
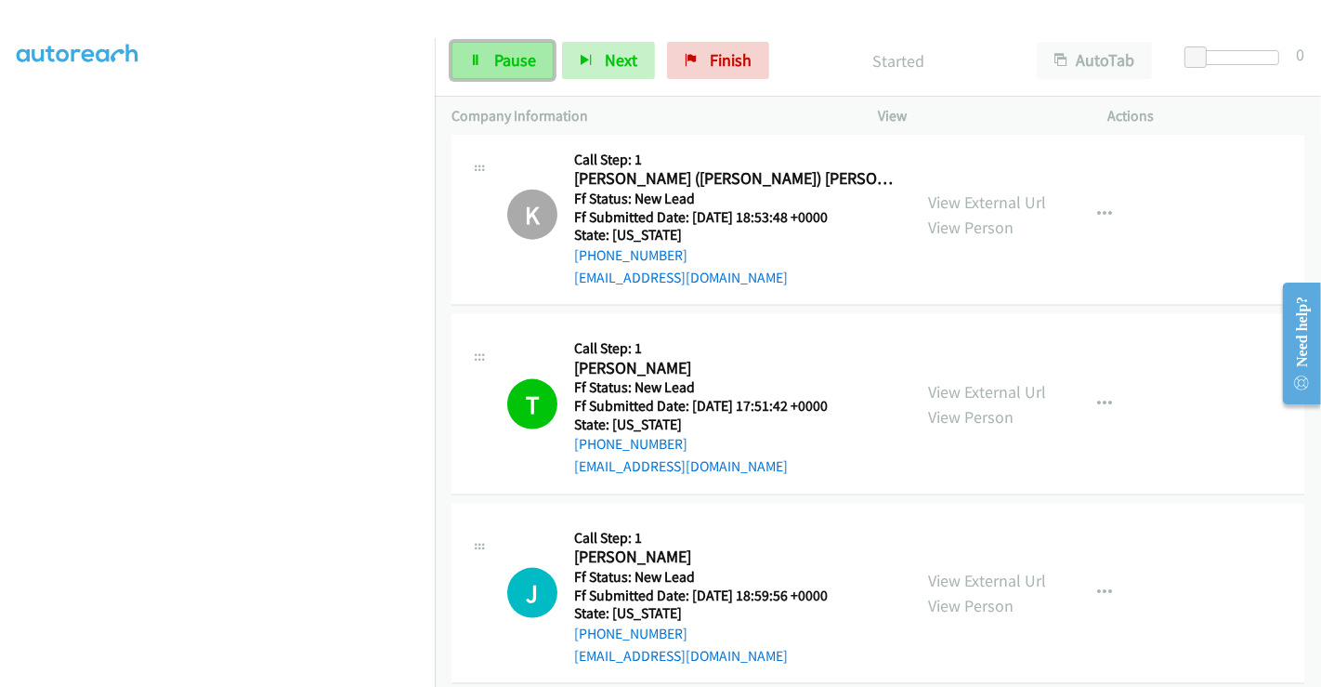
click at [480, 65] on icon at bounding box center [475, 61] width 13 height 13
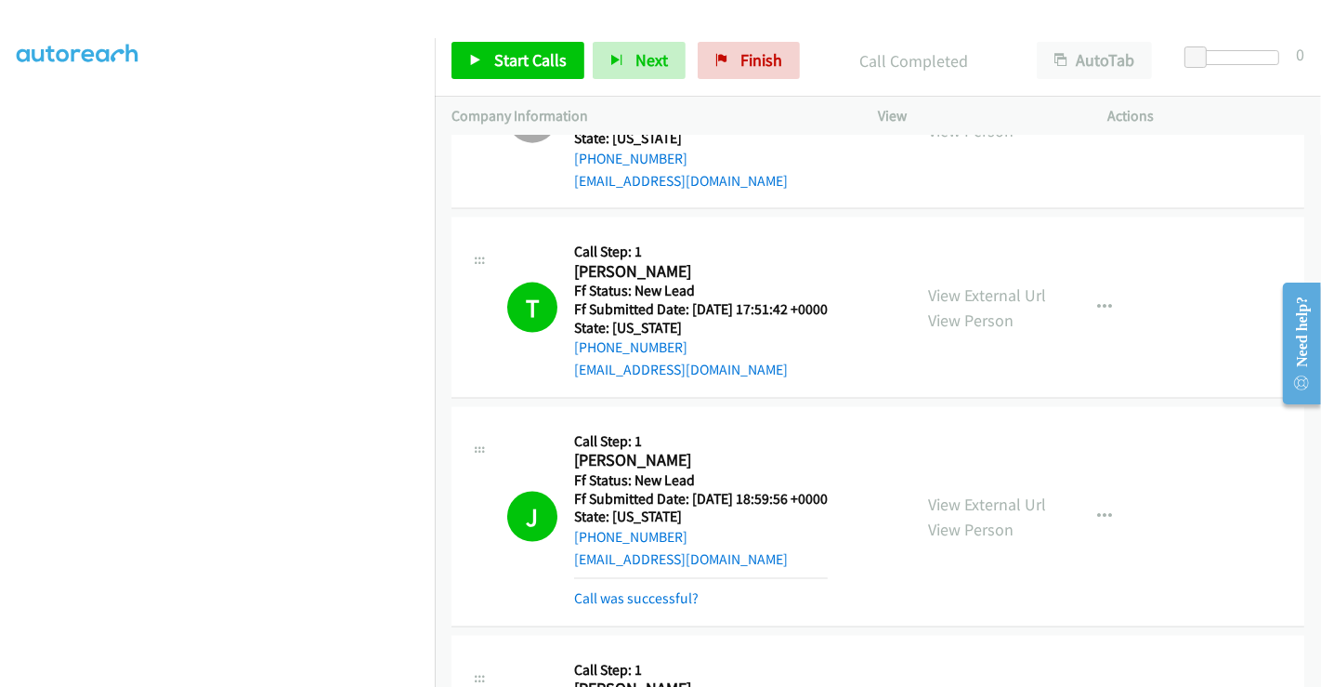
scroll to position [2426, 0]
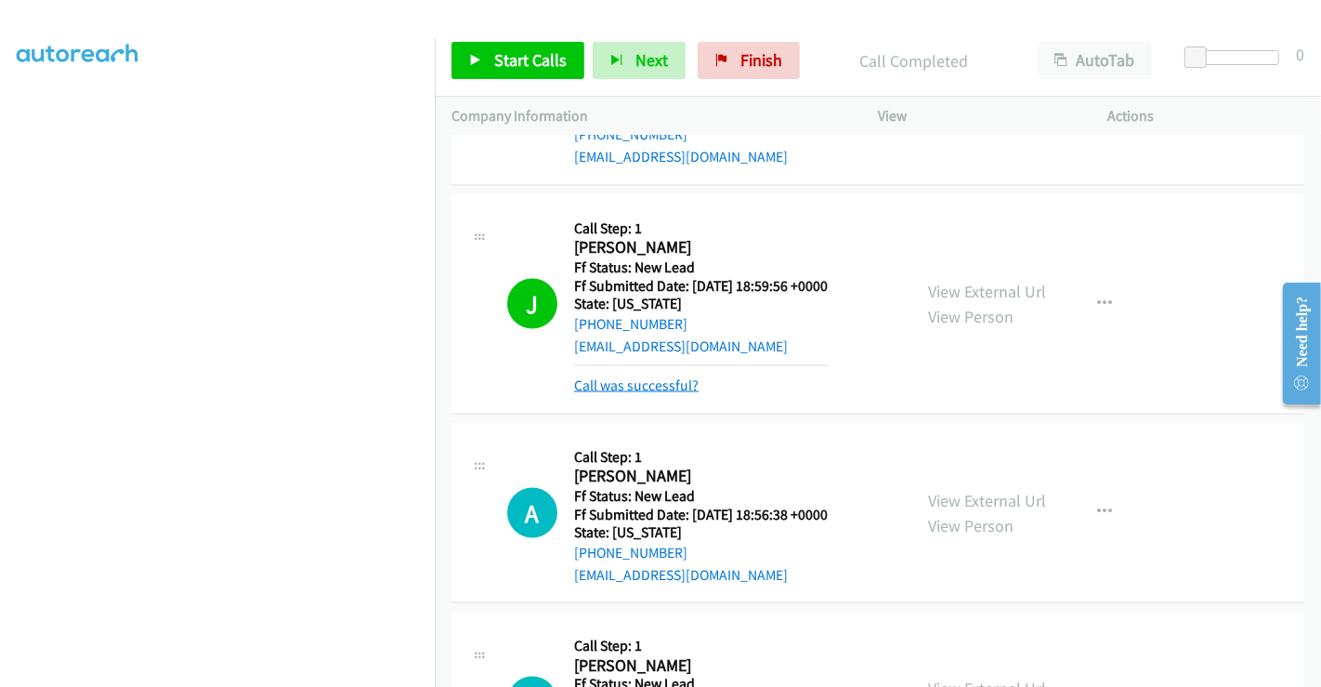
click at [667, 376] on link "Call was successful?" at bounding box center [636, 385] width 124 height 18
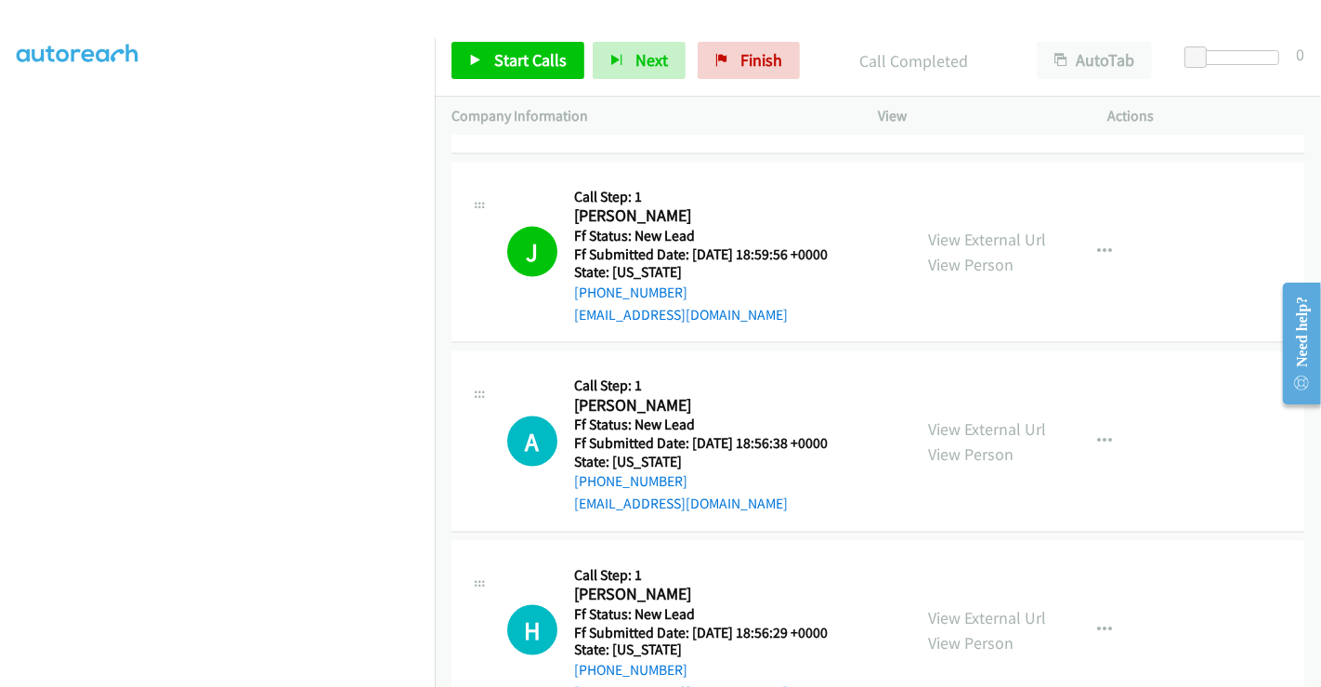
scroll to position [2270, 0]
drag, startPoint x: 753, startPoint y: 57, endPoint x: 735, endPoint y: 110, distance: 55.8
click at [753, 58] on span "Finish" at bounding box center [761, 59] width 42 height 21
